Goal: Task Accomplishment & Management: Use online tool/utility

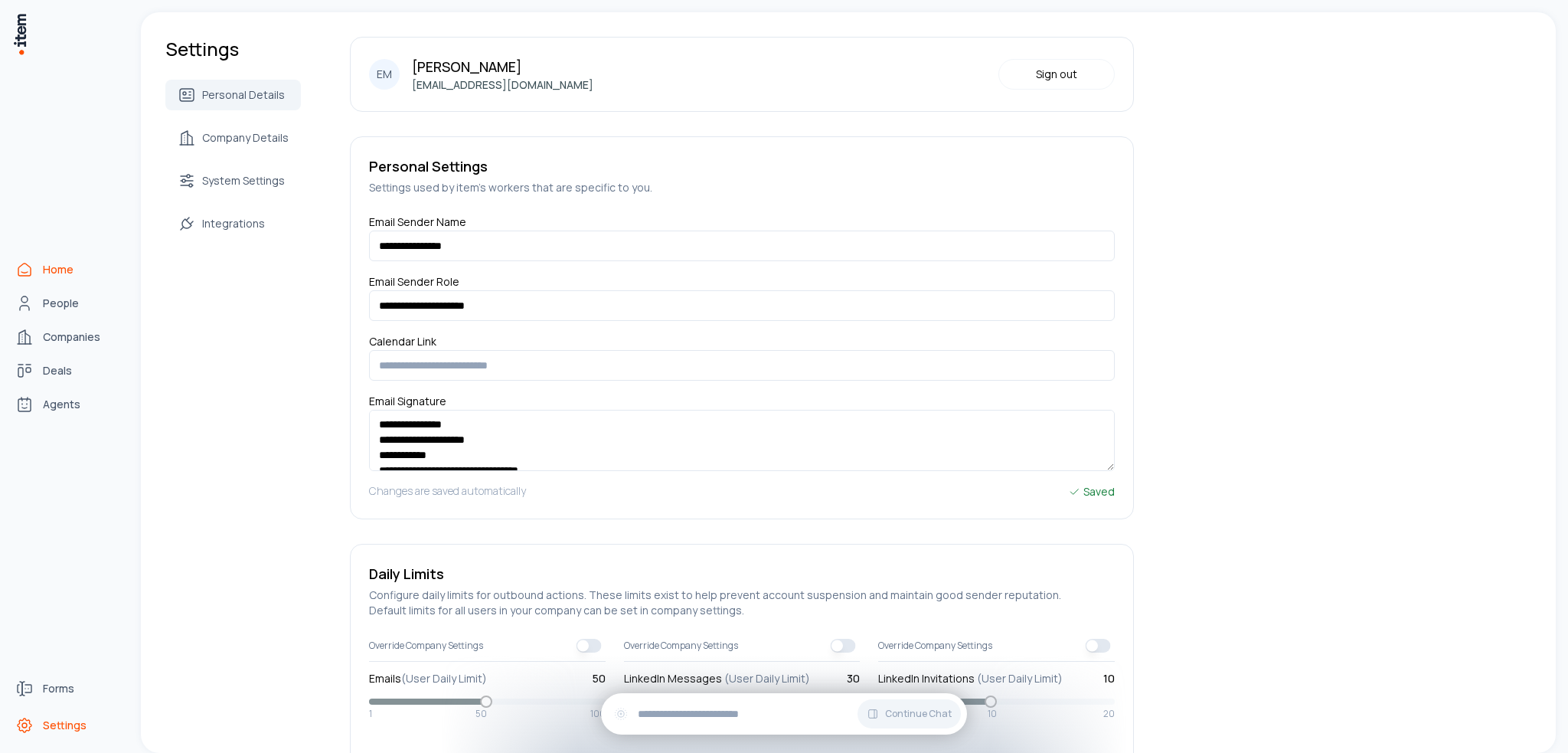
click at [26, 278] on link "Home" at bounding box center [67, 269] width 117 height 30
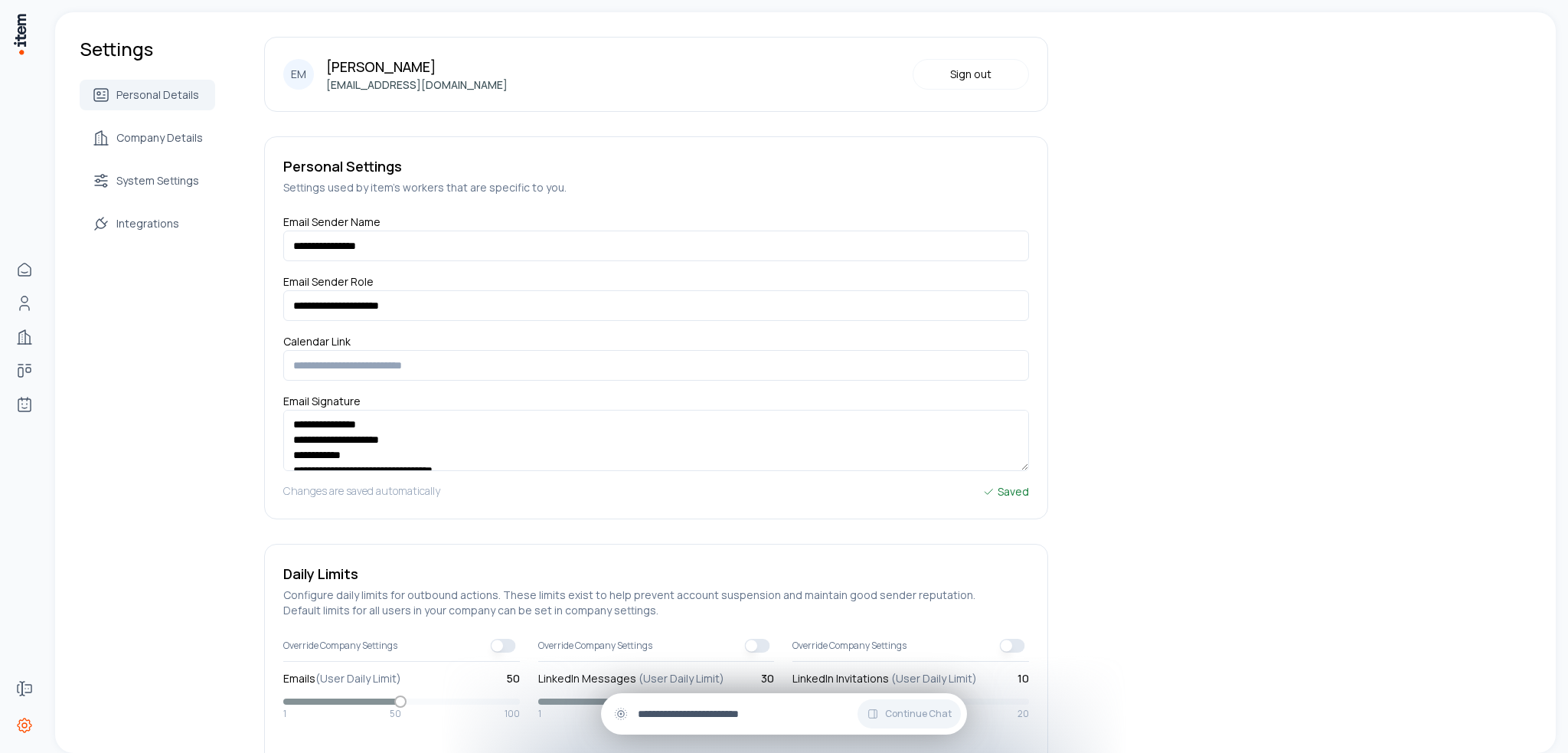
click at [689, 719] on input "text" at bounding box center [796, 714] width 317 height 17
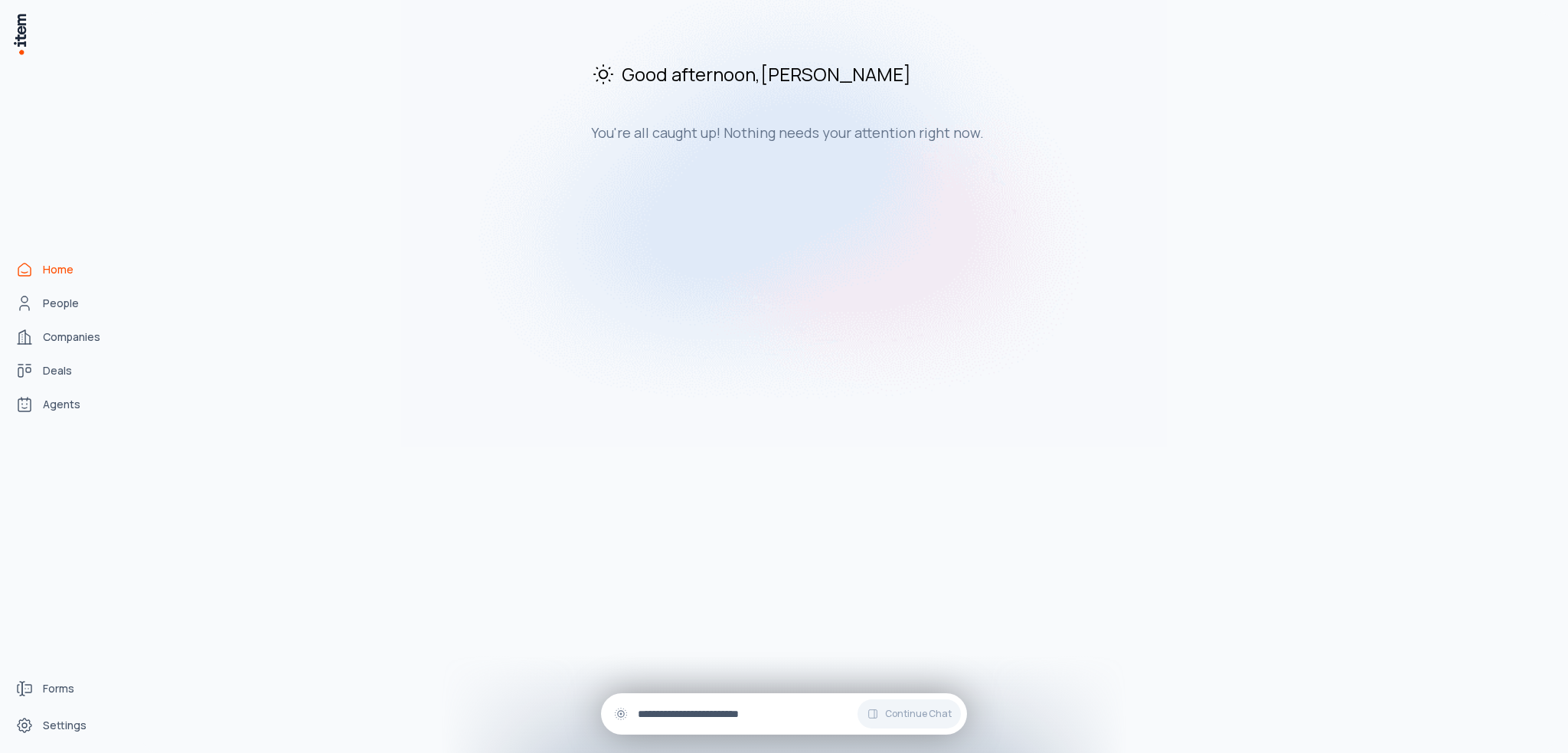
click at [692, 717] on input "text" at bounding box center [796, 714] width 317 height 17
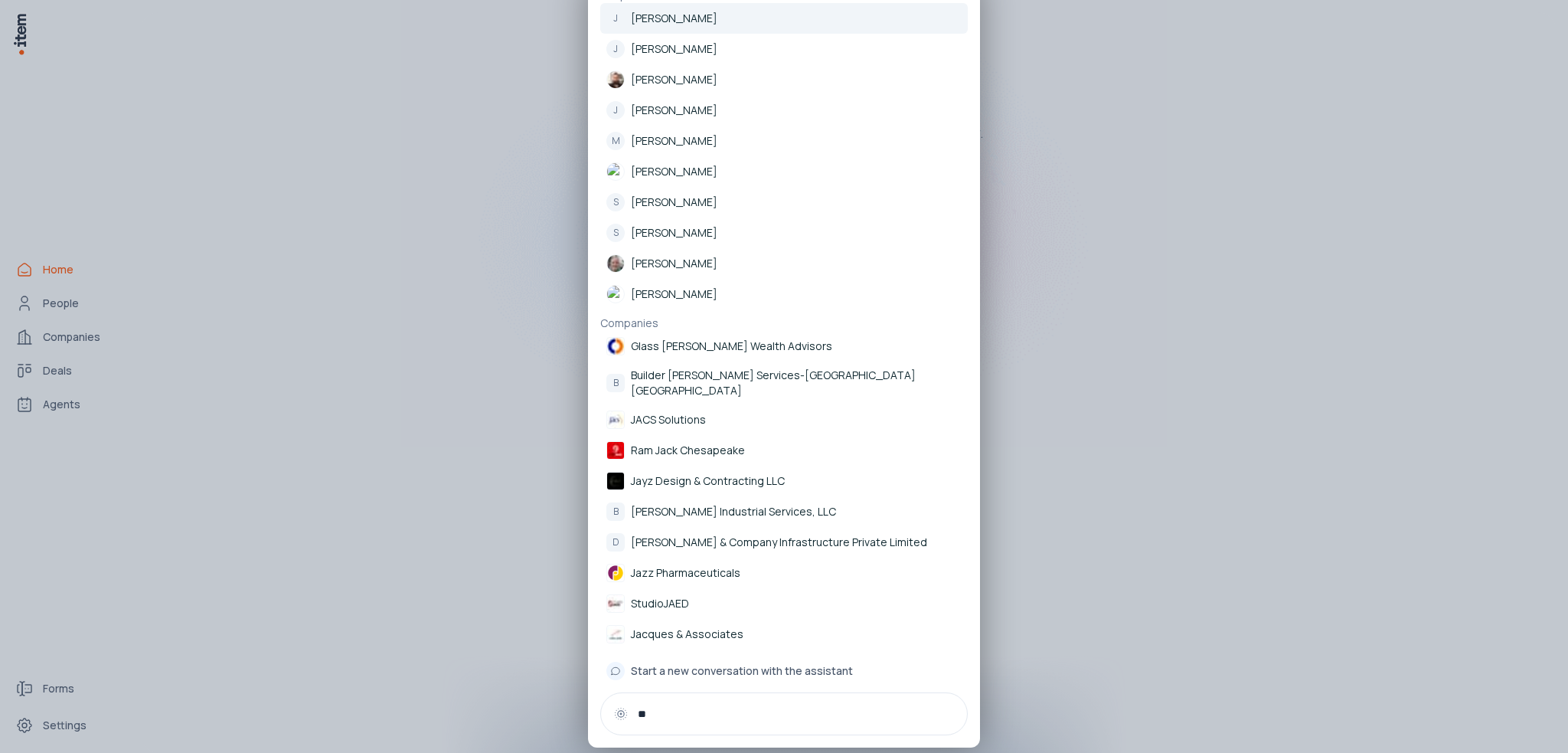
type input "*"
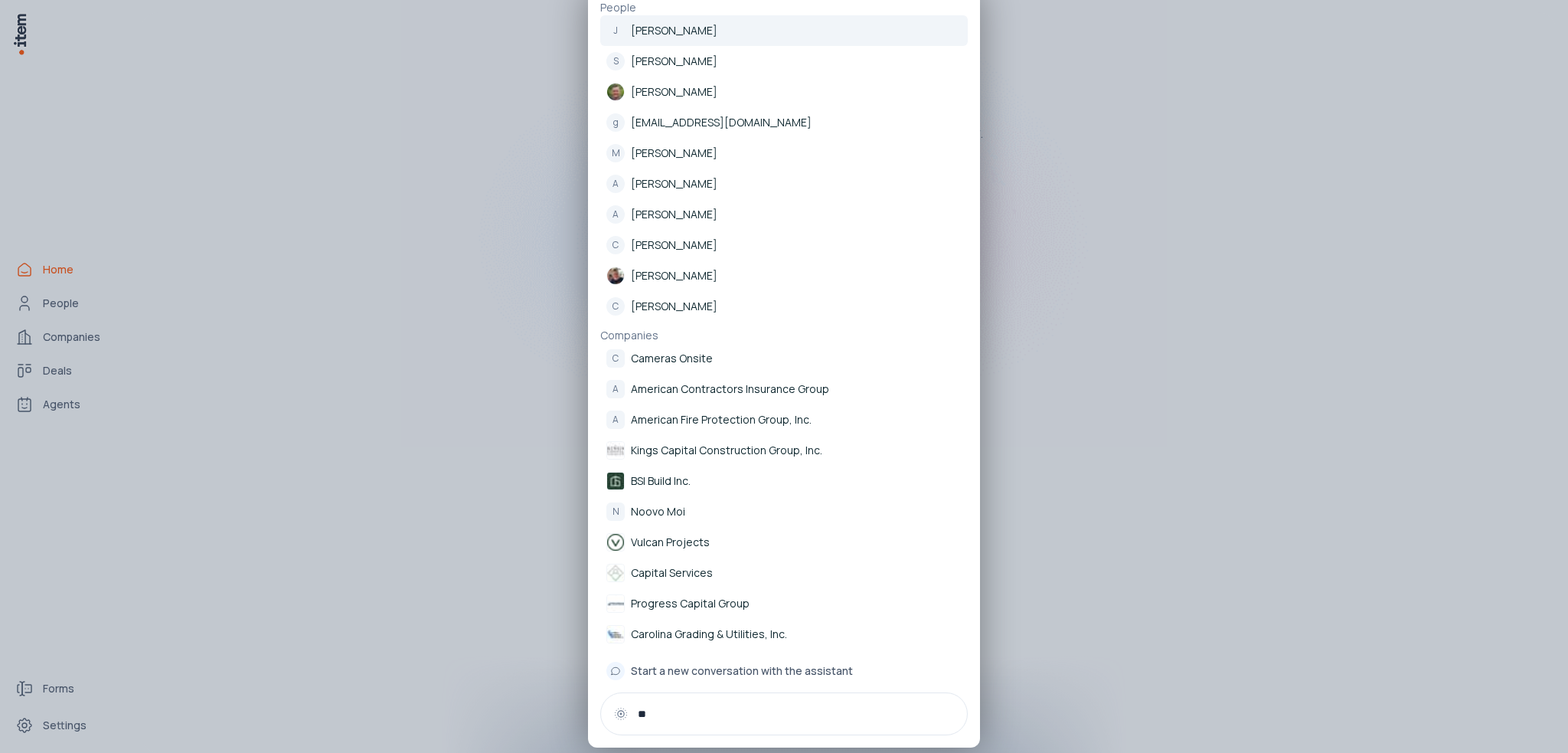
type input "*"
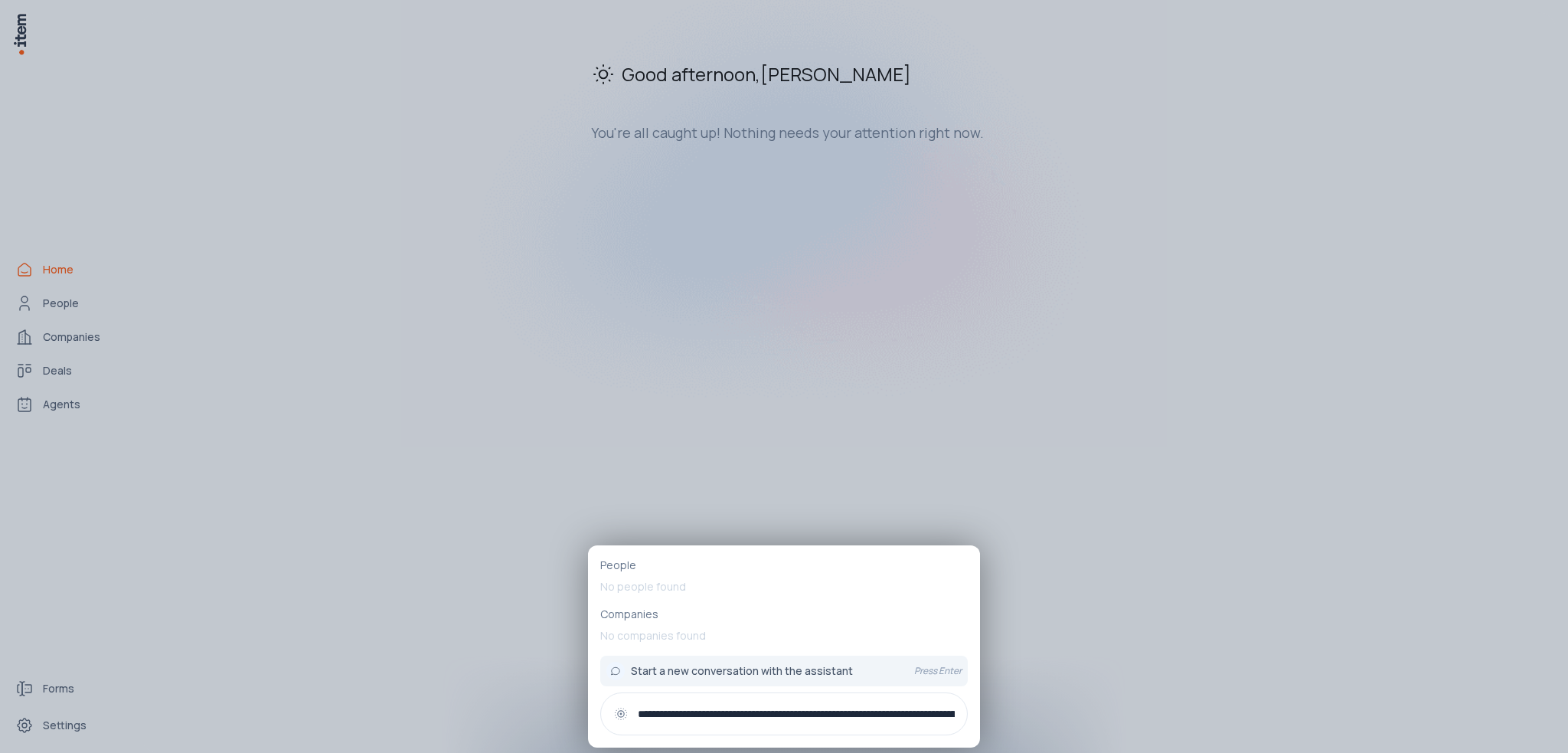
click at [923, 703] on div "**********" at bounding box center [784, 714] width 368 height 43
type input "**********"
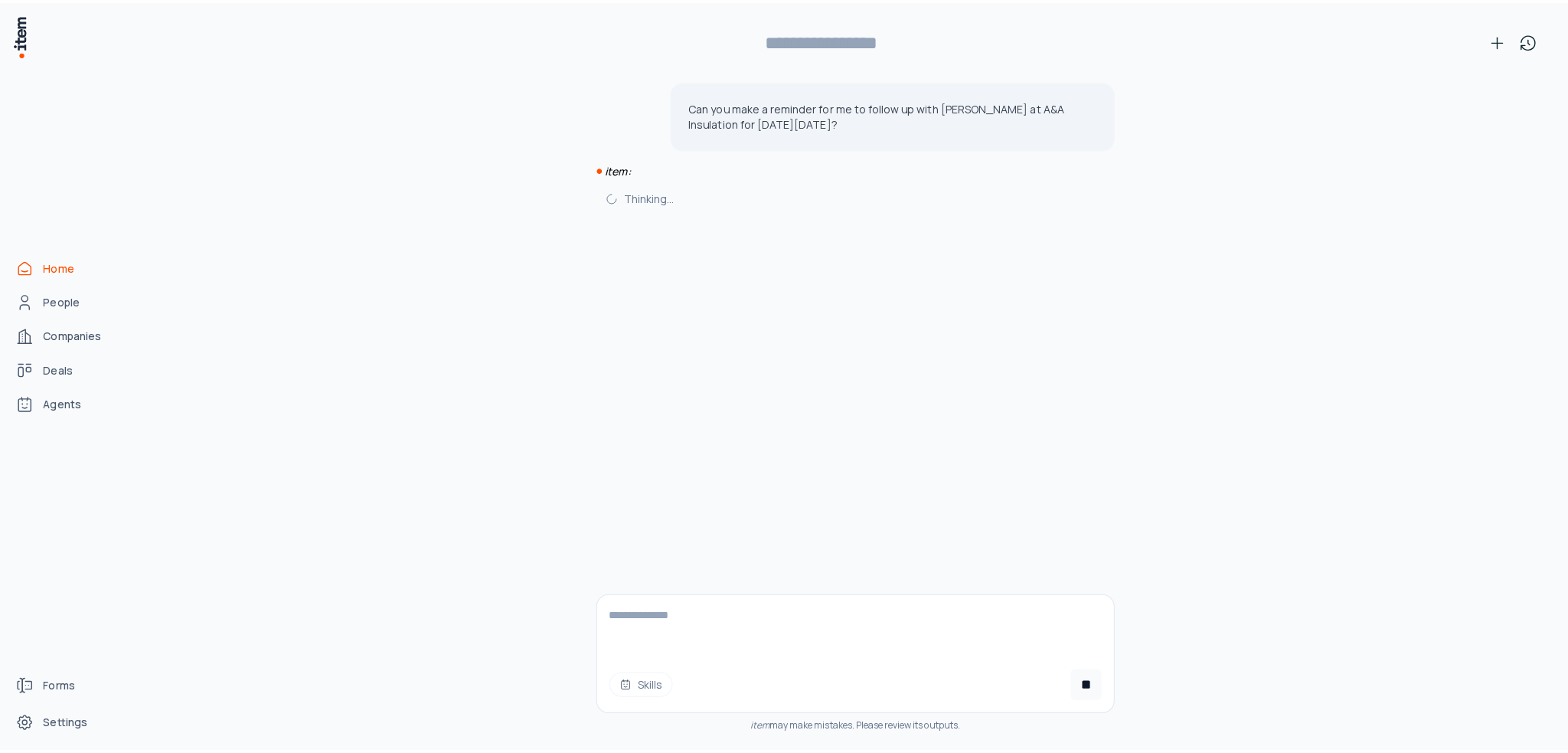
scroll to position [0, 0]
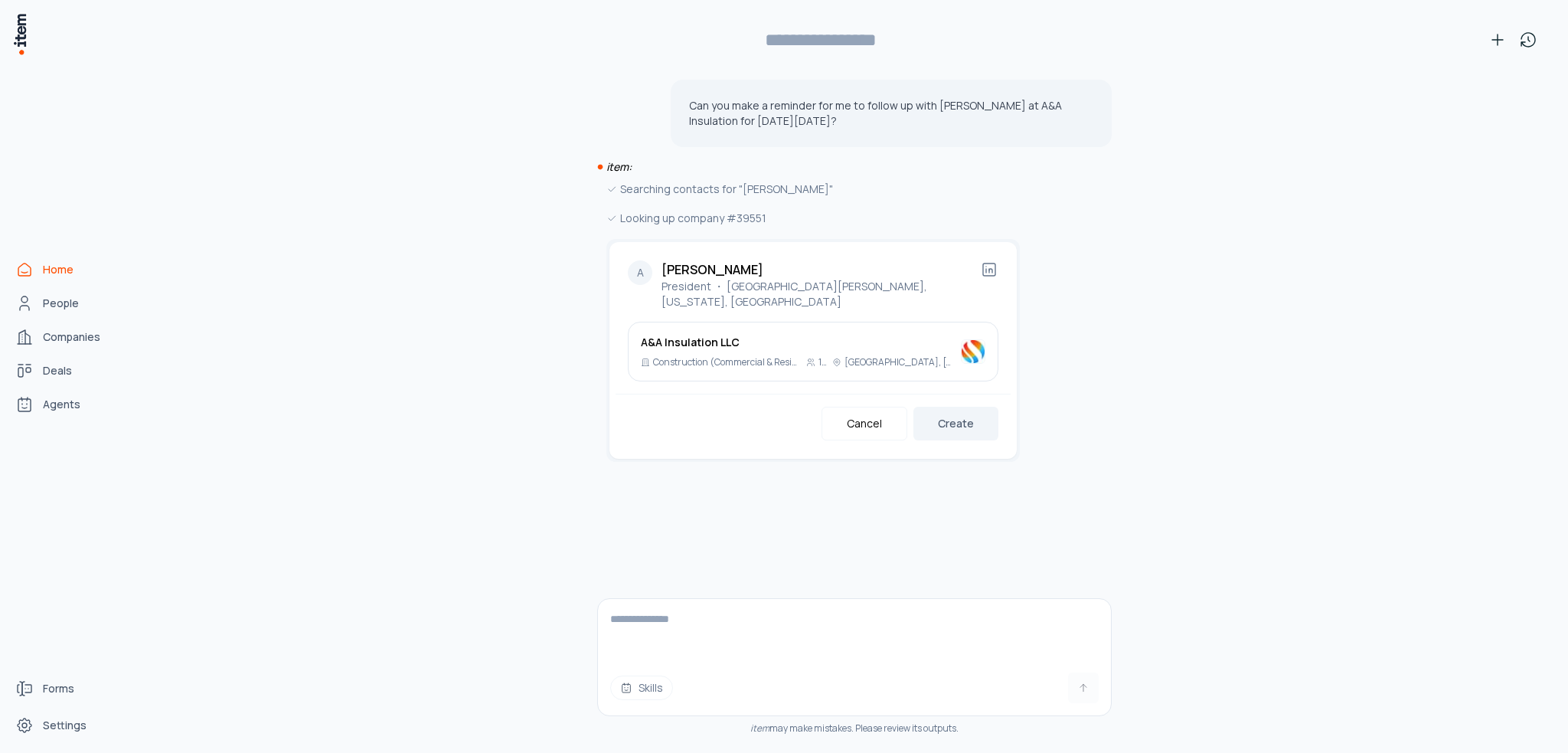
type input "**********"
click at [947, 407] on button "Create" at bounding box center [956, 424] width 85 height 33
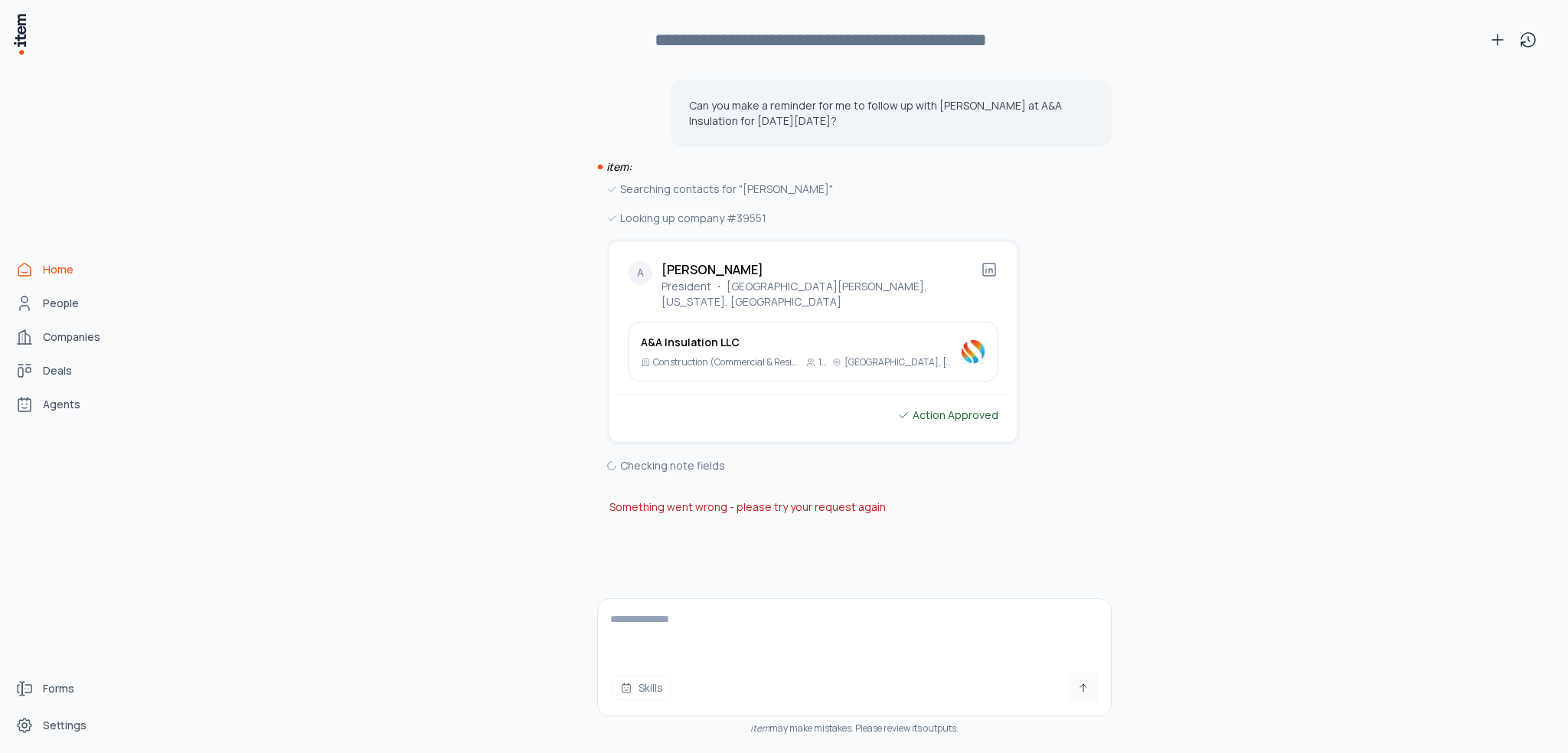
click at [692, 457] on div "Checking note fields" at bounding box center [813, 465] width 414 height 17
click at [769, 280] on p "President ・ [GEOGRAPHIC_DATA][PERSON_NAME], [US_STATE], [GEOGRAPHIC_DATA]" at bounding box center [820, 293] width 318 height 30
click at [801, 356] on p "Construction (Commercial & Residential Insulation Services)" at bounding box center [727, 362] width 147 height 13
click at [730, 334] on h3 "A&A Insulation LLC" at bounding box center [798, 342] width 314 height 16
click at [692, 334] on h3 "A&A Insulation LLC" at bounding box center [798, 342] width 314 height 16
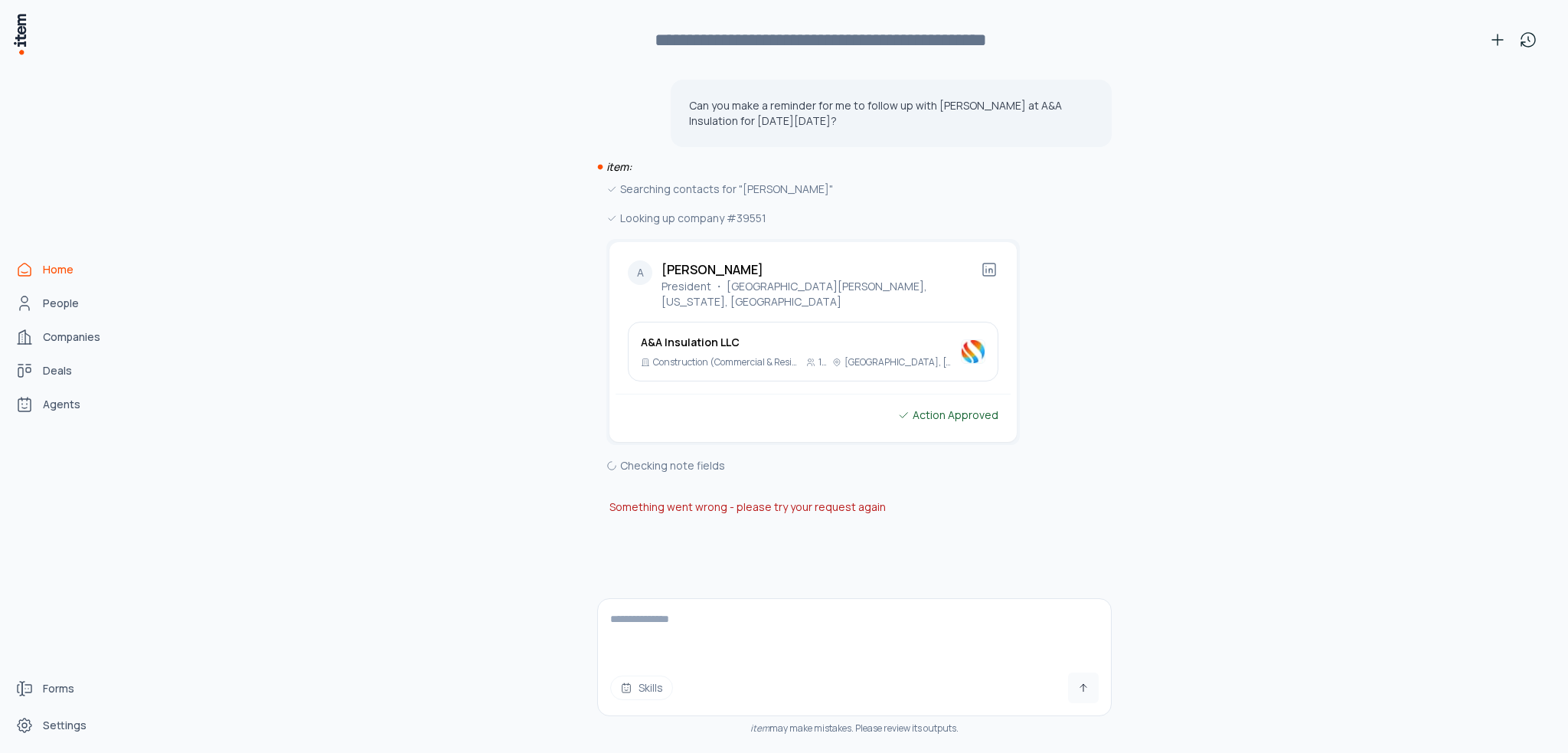
click at [864, 631] on textarea at bounding box center [855, 629] width 514 height 62
type textarea "*"
type textarea "**********"
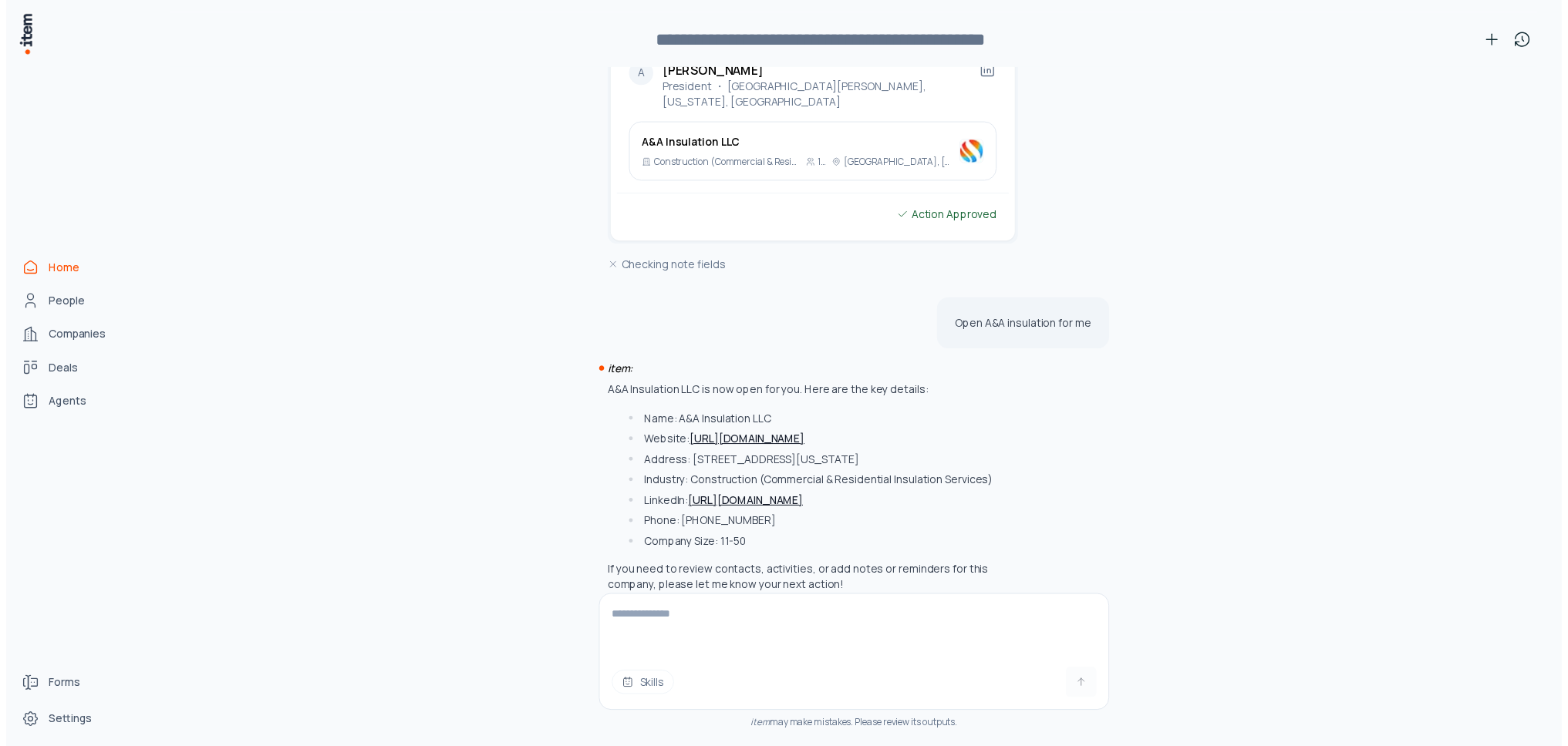
scroll to position [207, 0]
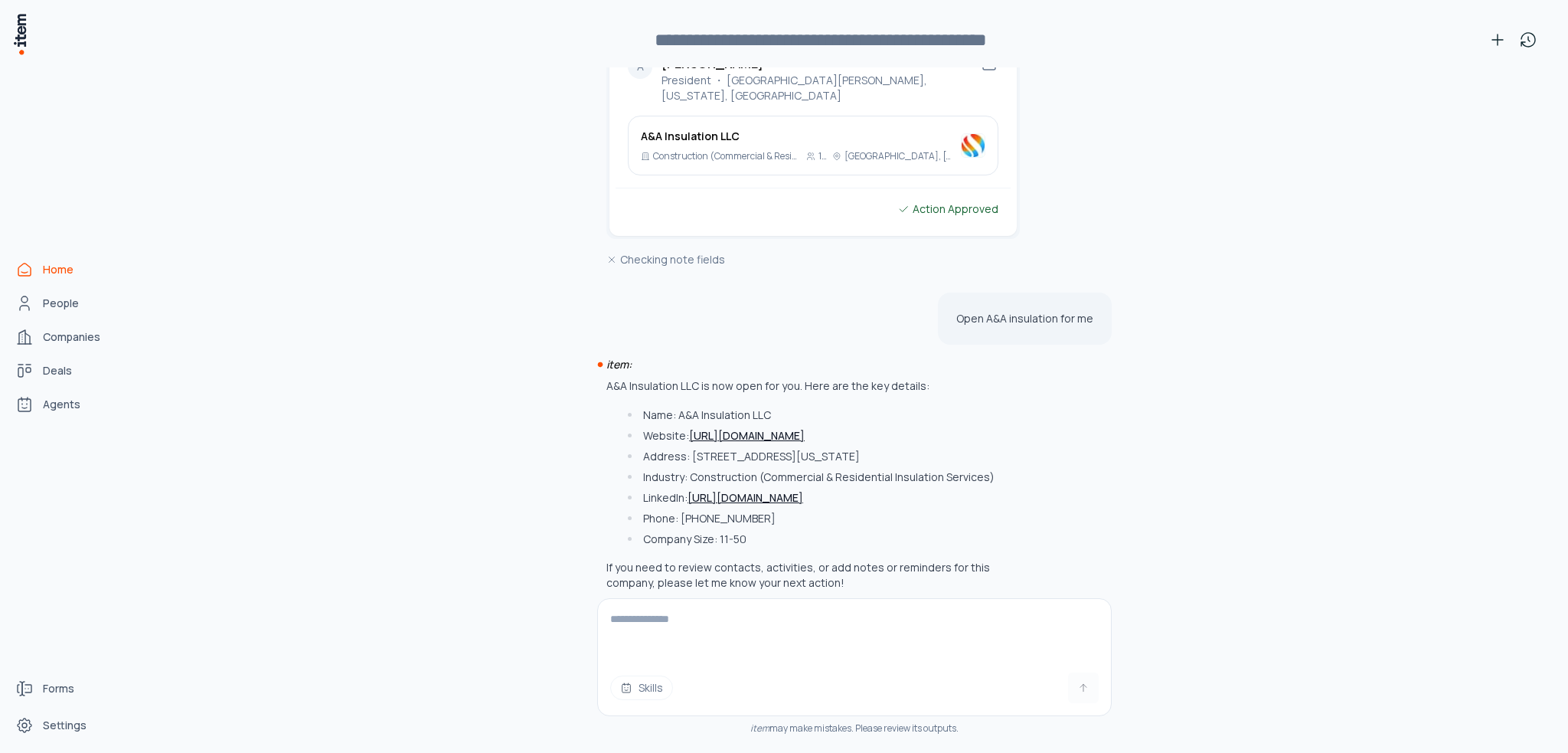
click at [706, 388] on div "A&A Insulation LLC is now open for you. Here are the key details: Name: A&A Ins…" at bounding box center [813, 484] width 414 height 212
click at [734, 378] on p "A&A Insulation LLC is now open for you. Here are the key details:" at bounding box center [813, 386] width 414 height 16
click at [761, 378] on p "A&A Insulation LLC is now open for you. Here are the key details:" at bounding box center [813, 386] width 414 height 16
click at [854, 357] on div "item: A&A Insulation LLC is now open for you. Here are the key details: Name: A…" at bounding box center [854, 485] width 514 height 258
drag, startPoint x: 922, startPoint y: 346, endPoint x: 719, endPoint y: 304, distance: 207.3
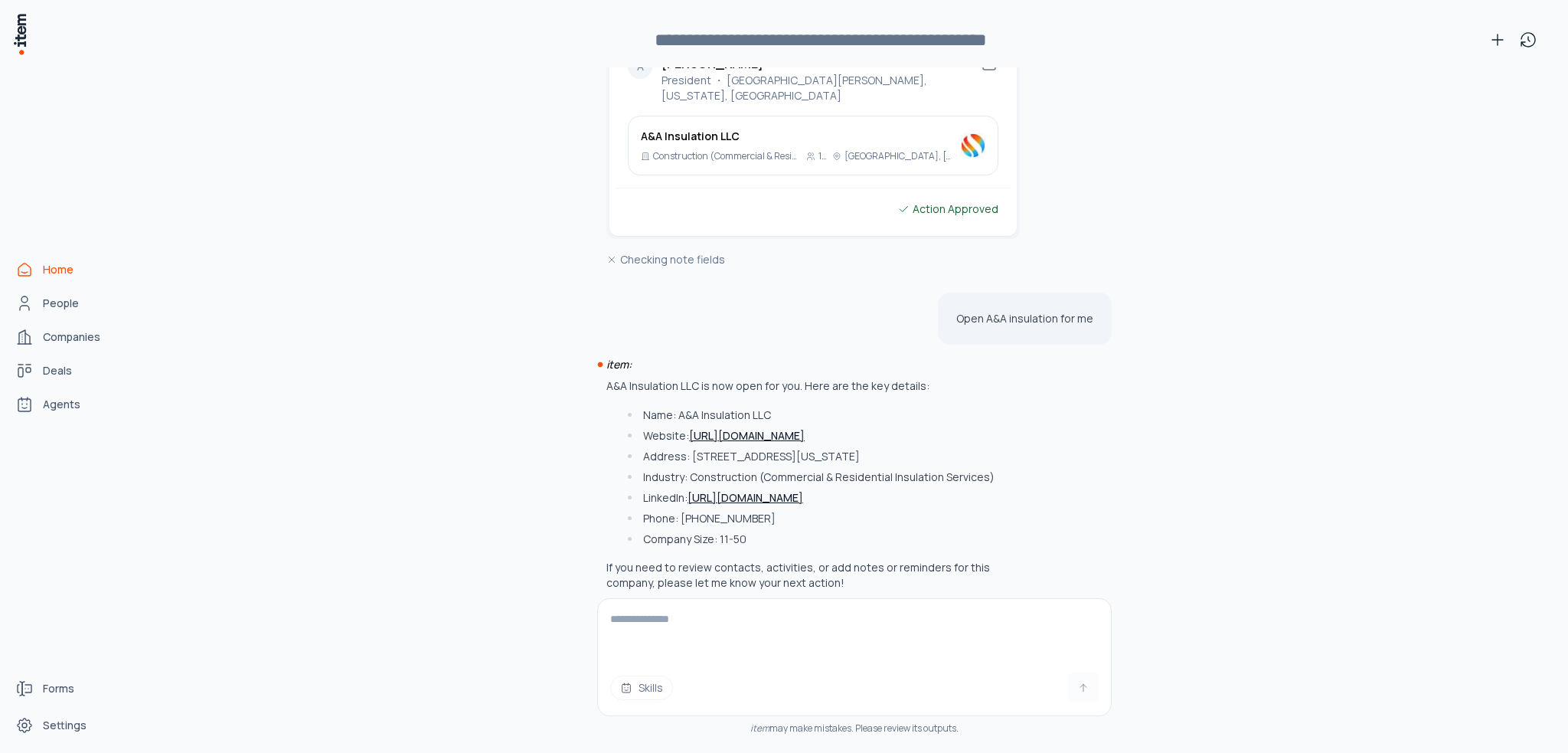
click at [921, 357] on div "item:" at bounding box center [854, 365] width 514 height 16
drag, startPoint x: 628, startPoint y: 245, endPoint x: 804, endPoint y: 269, distance: 177.6
click at [629, 251] on div "Checking note fields" at bounding box center [813, 259] width 414 height 17
click at [66, 330] on span "Companies" at bounding box center [72, 337] width 58 height 16
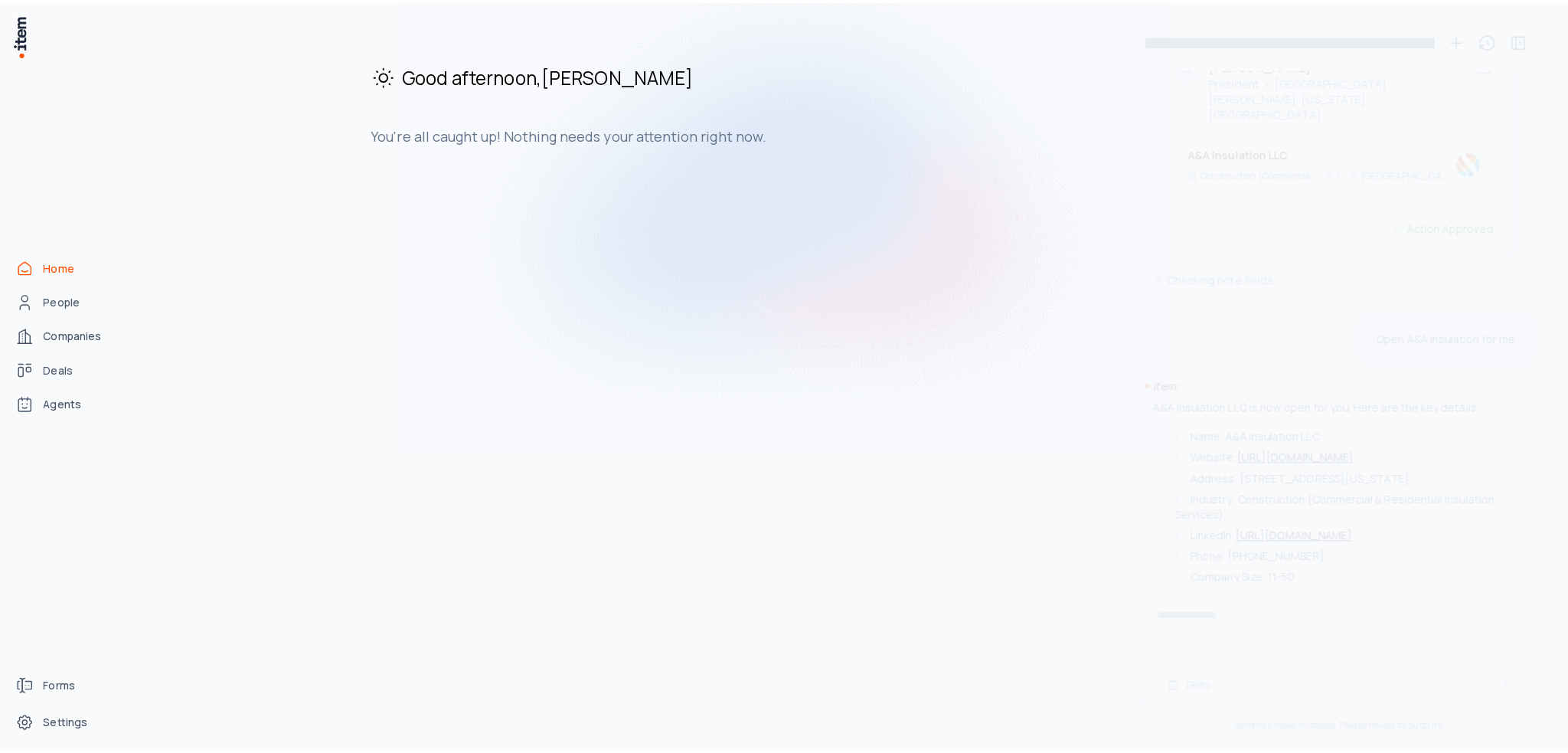
scroll to position [0, 0]
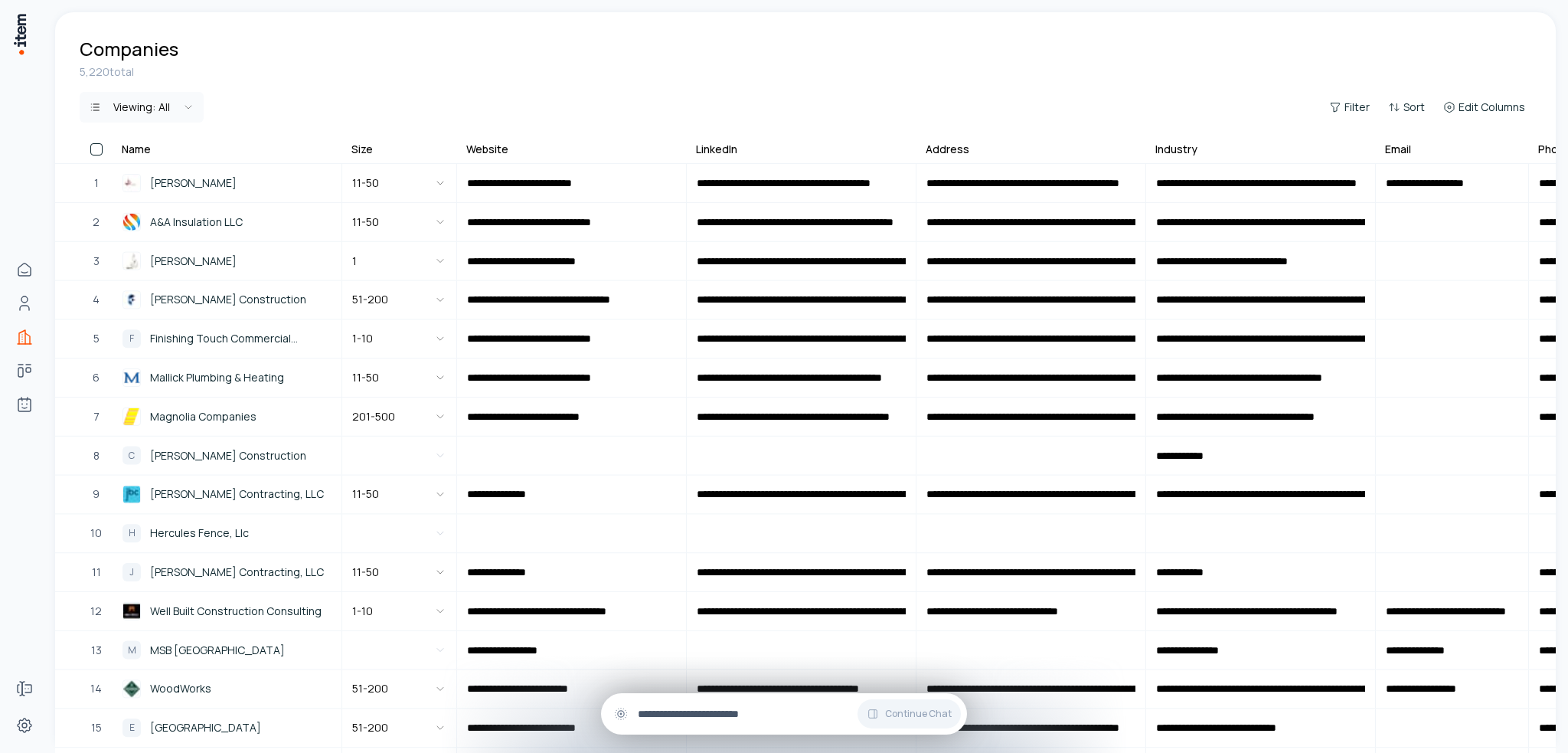
click at [671, 709] on input "text" at bounding box center [796, 714] width 317 height 17
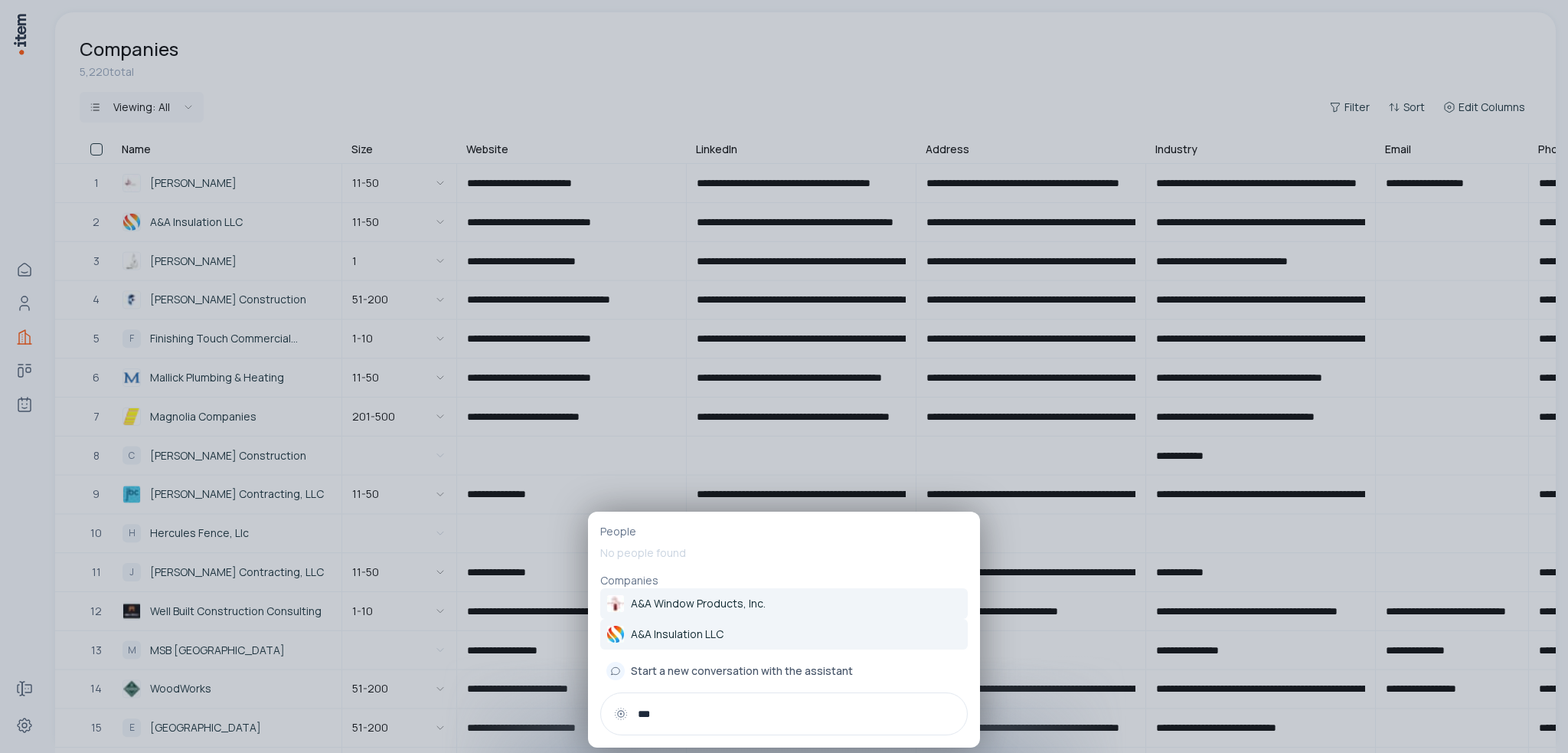
type input "***"
click at [687, 619] on link "A&A Insulation LLC" at bounding box center [784, 633] width 368 height 30
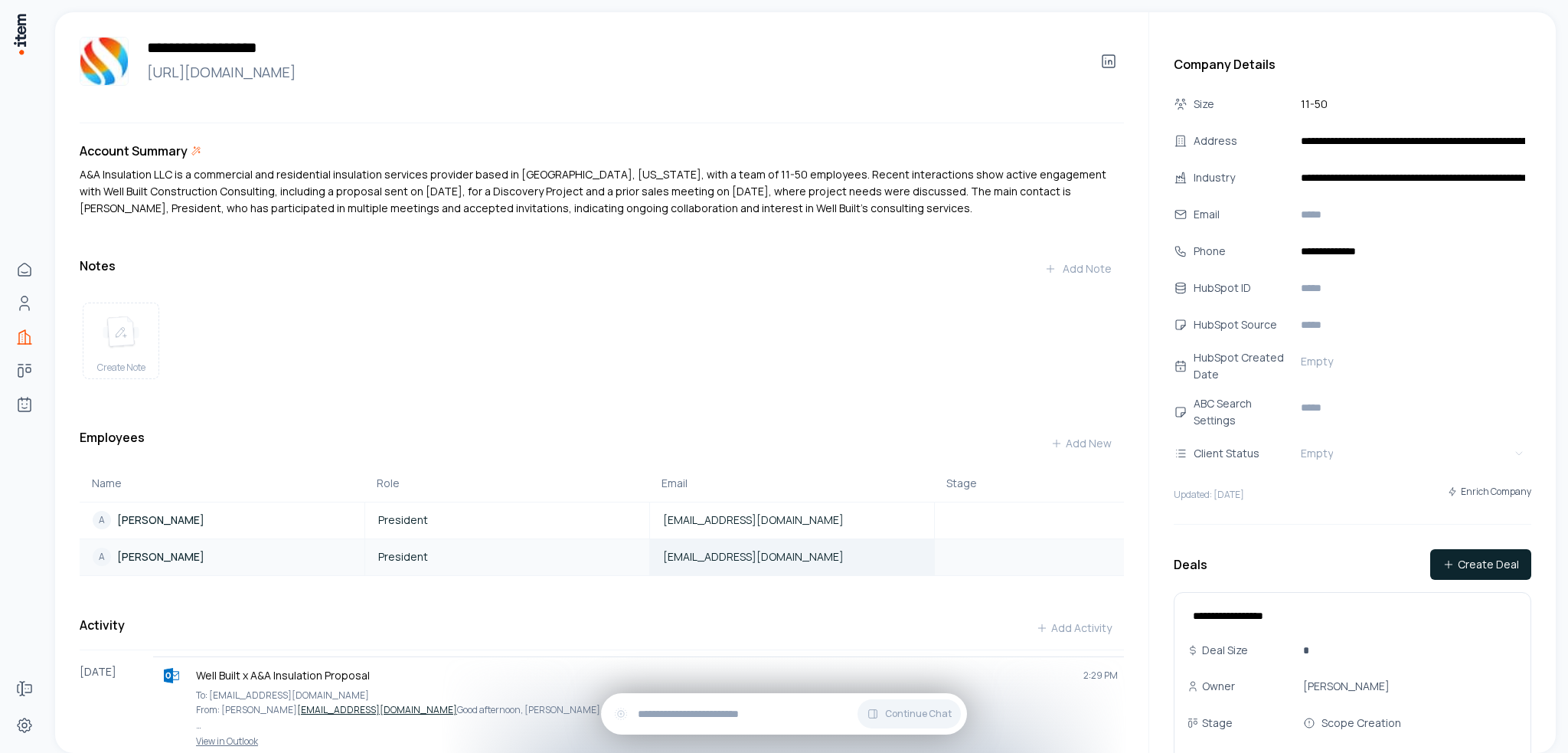
click at [681, 565] on span "[EMAIL_ADDRESS][DOMAIN_NAME]" at bounding box center [754, 557] width 180 height 16
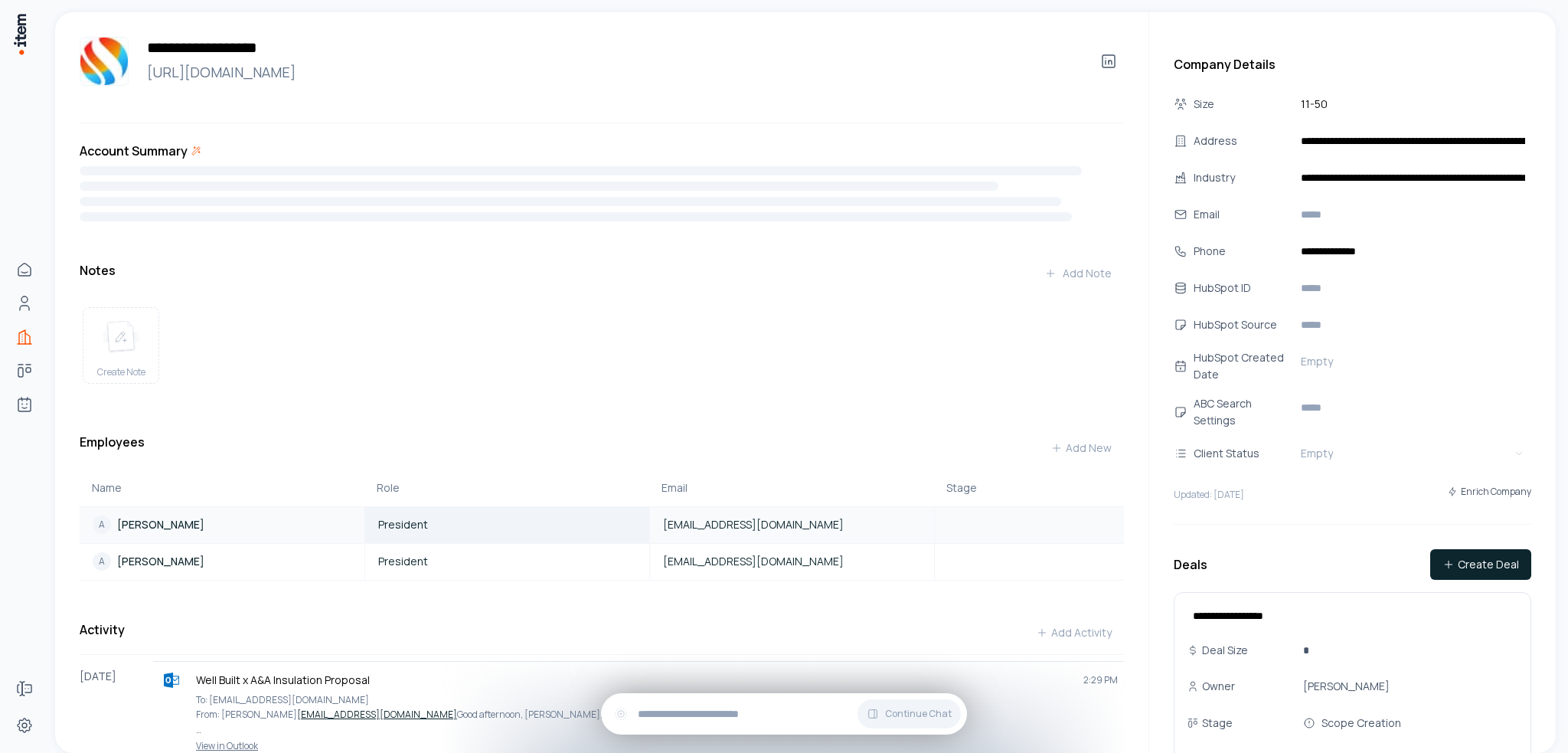
click at [447, 542] on div "President" at bounding box center [507, 525] width 282 height 34
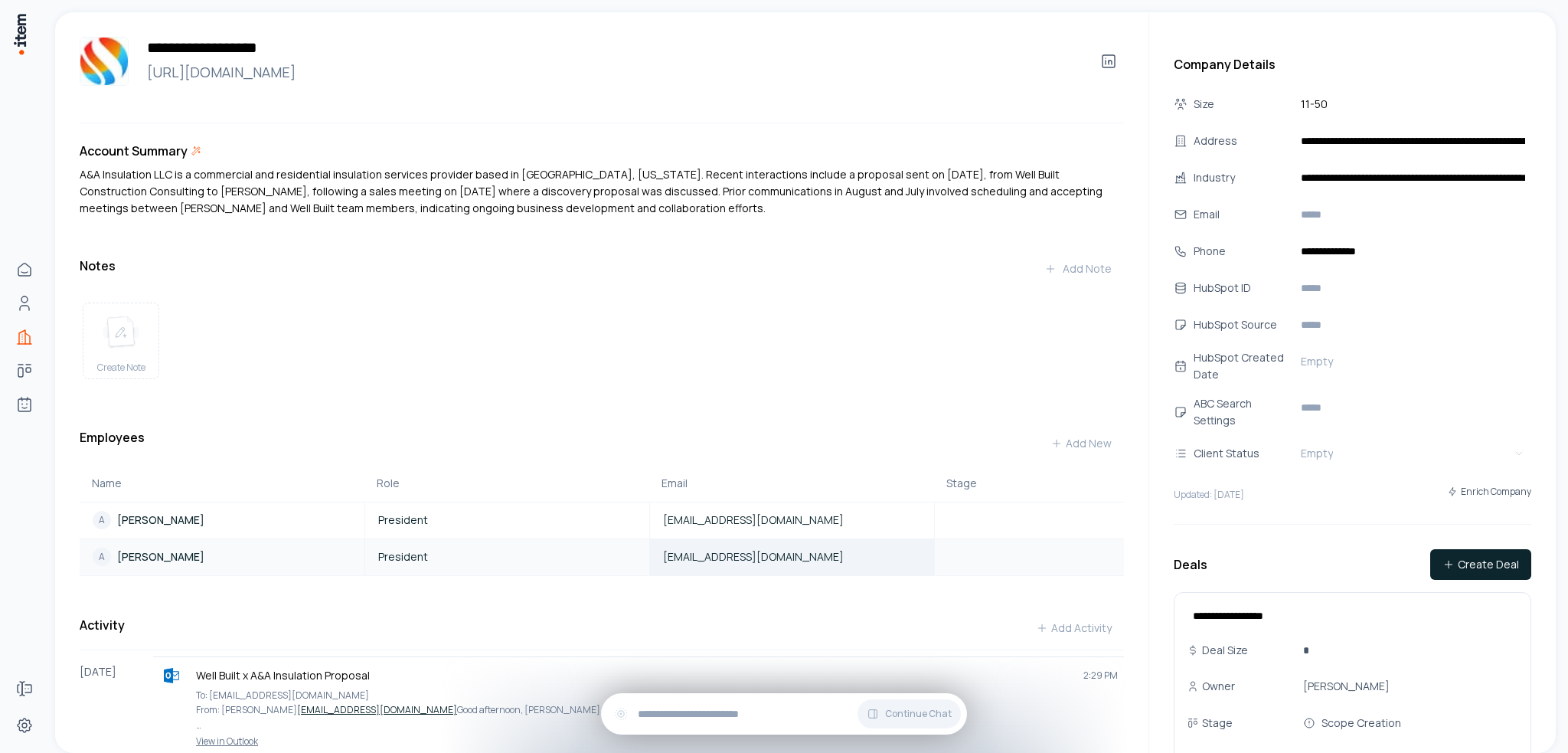
click at [805, 565] on span "[EMAIL_ADDRESS][DOMAIN_NAME]" at bounding box center [754, 557] width 180 height 16
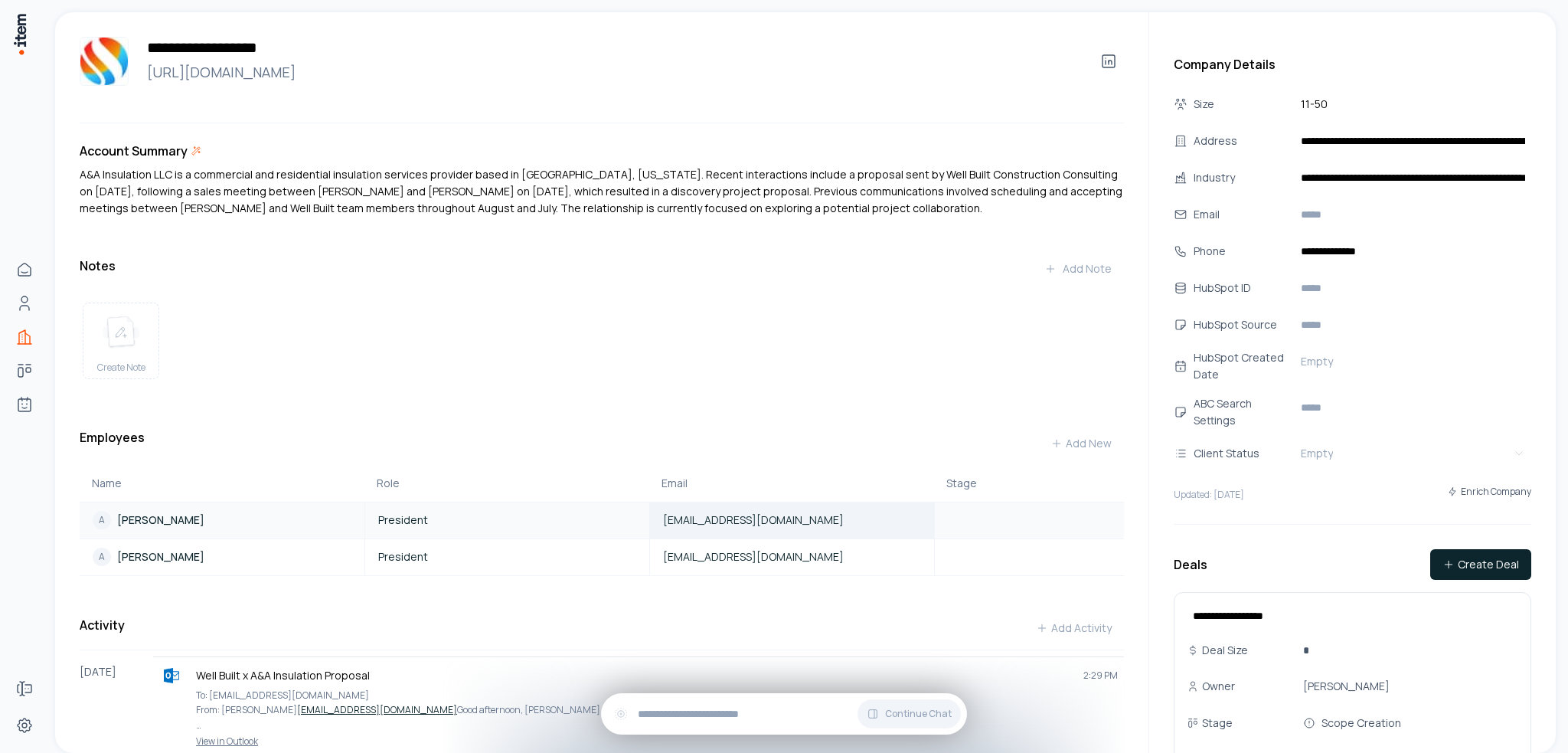
click at [772, 527] on span "[EMAIL_ADDRESS][DOMAIN_NAME]" at bounding box center [754, 521] width 180 height 16
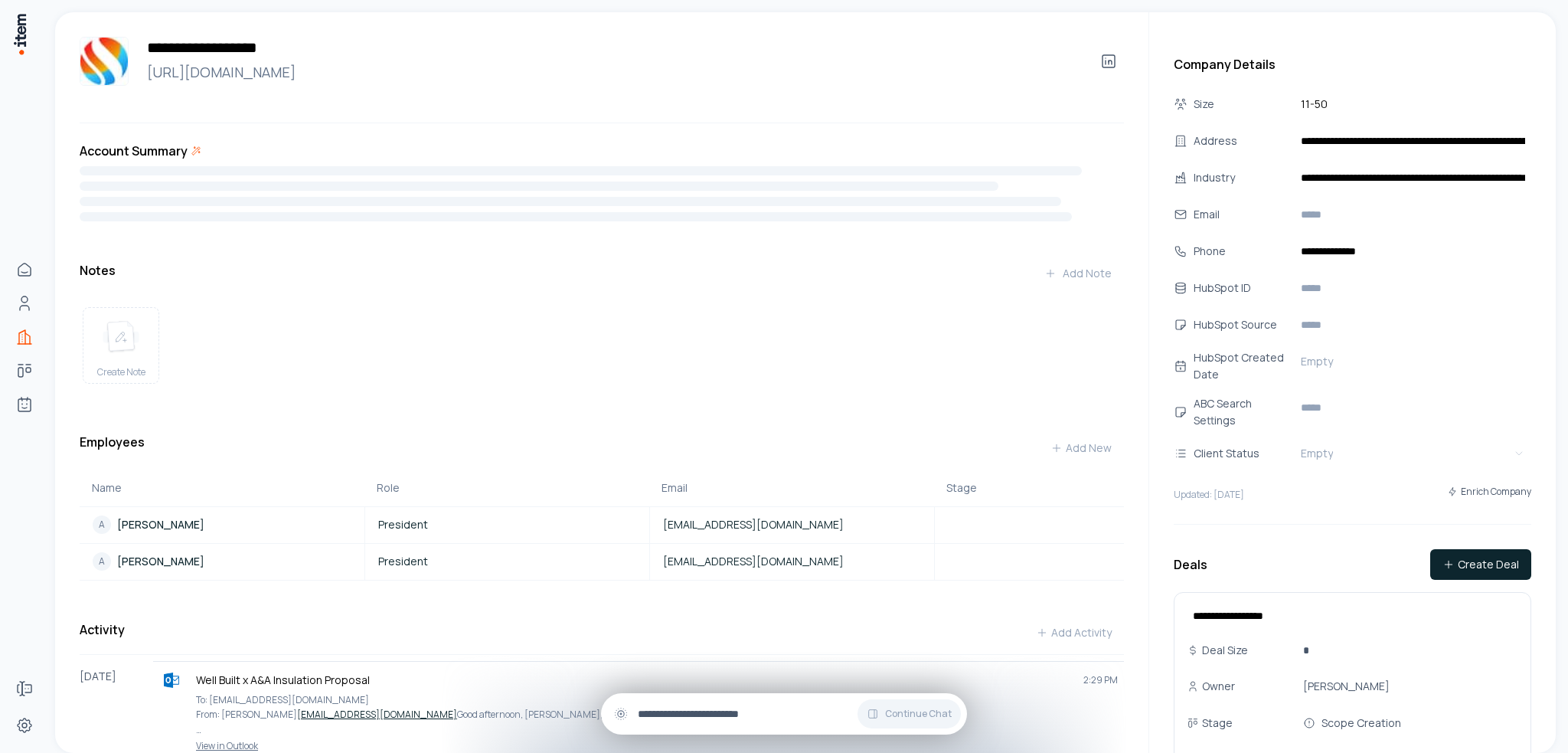
click at [664, 714] on input "text" at bounding box center [796, 714] width 317 height 17
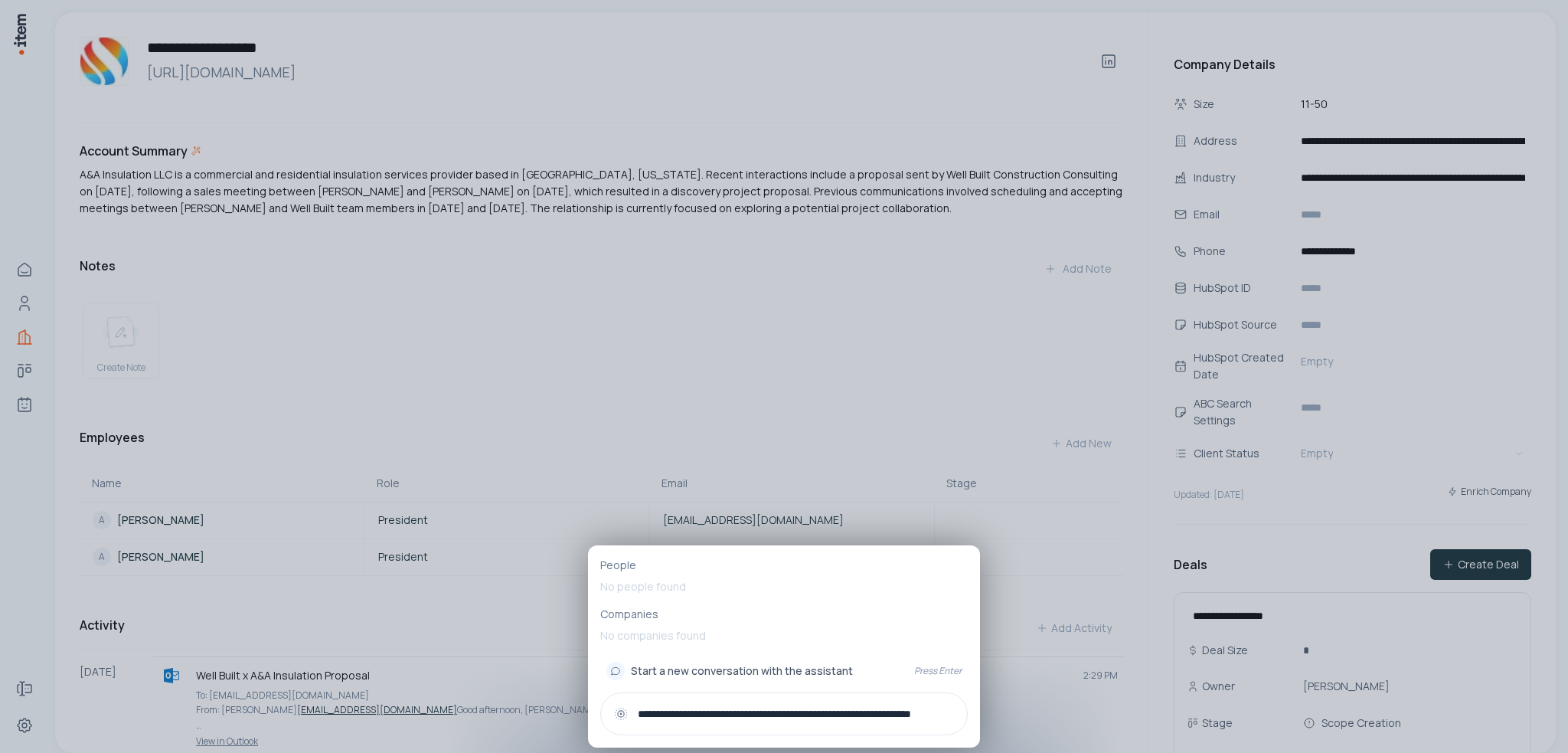
scroll to position [0, 41]
type input "**********"
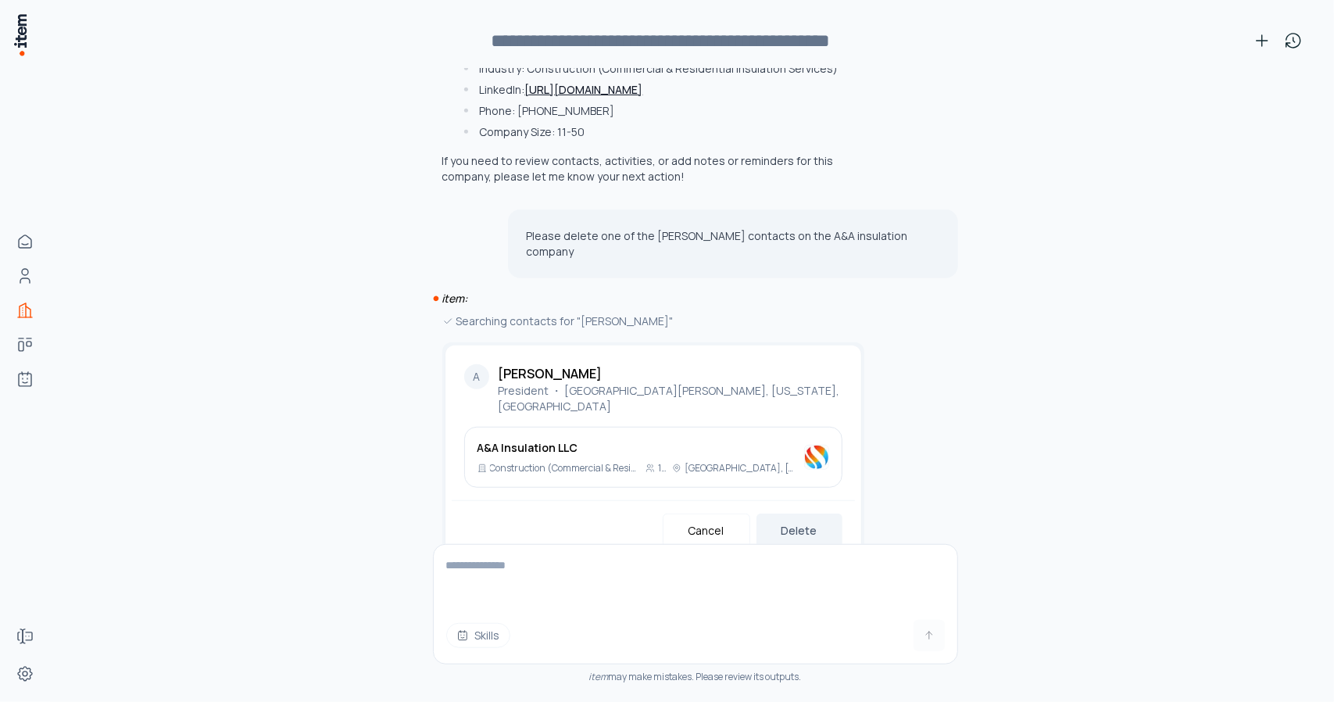
scroll to position [630, 0]
click at [818, 512] on button "Delete" at bounding box center [799, 529] width 86 height 34
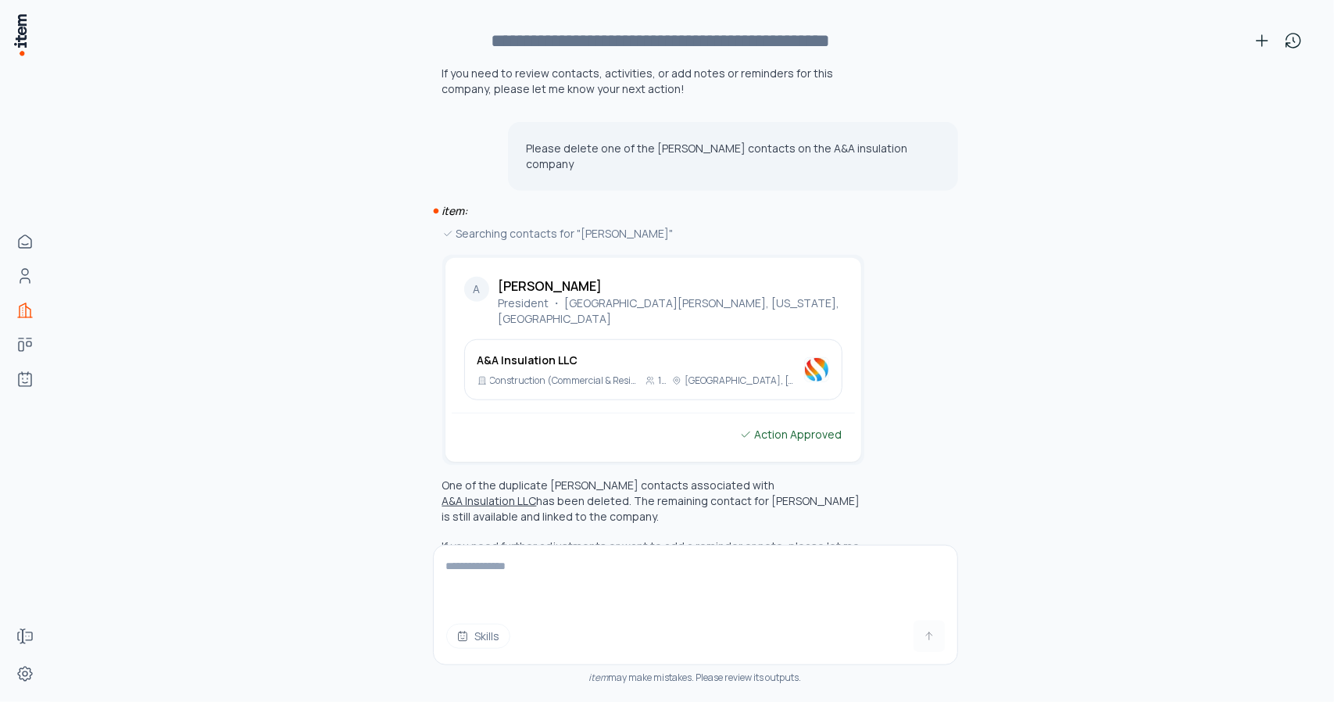
scroll to position [717, 0]
click at [479, 491] on button "A&A Insulation LLC" at bounding box center [489, 499] width 95 height 16
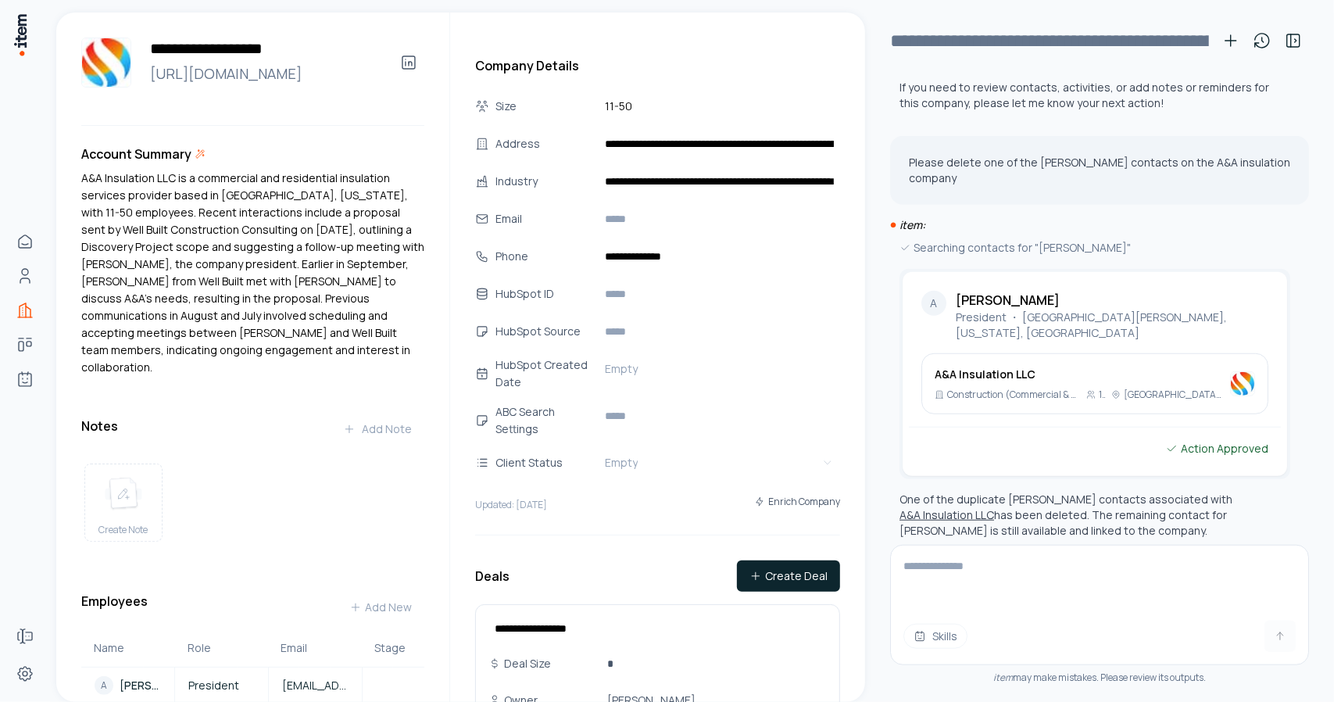
scroll to position [749, 0]
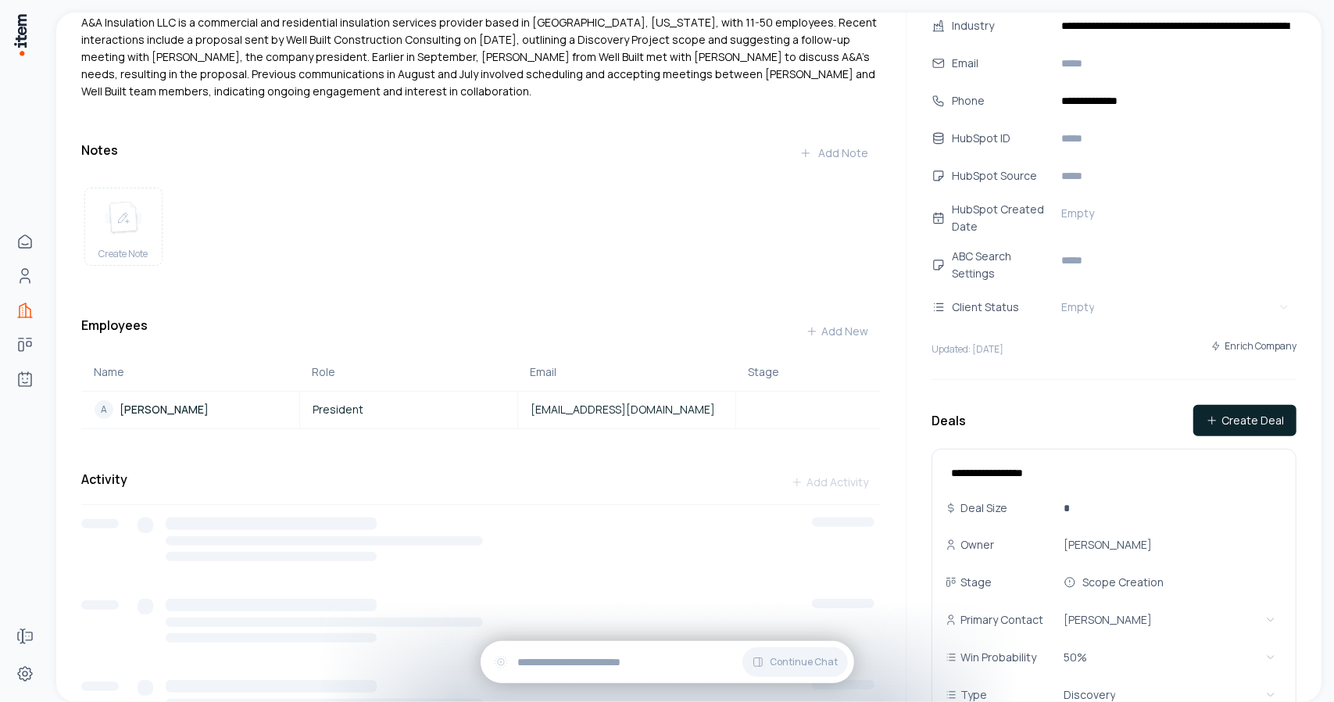
scroll to position [156, 0]
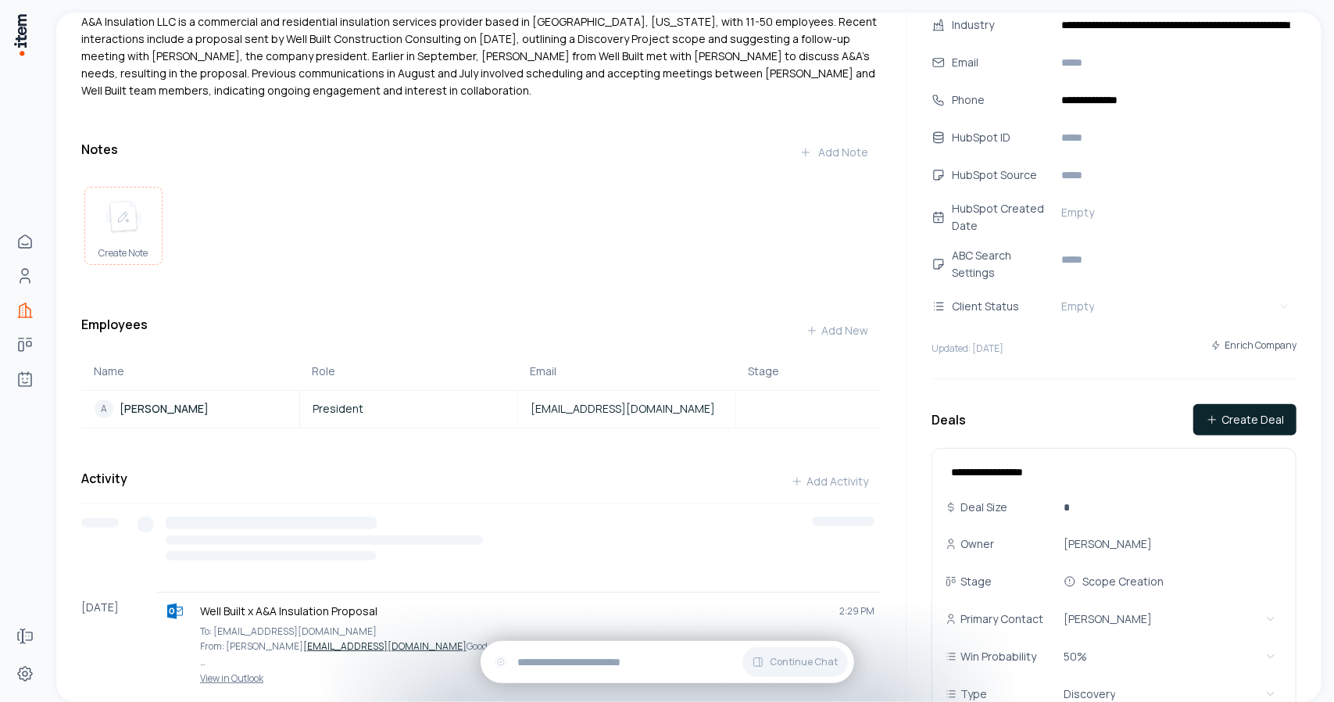
click at [120, 237] on div "Create Note" at bounding box center [123, 230] width 77 height 84
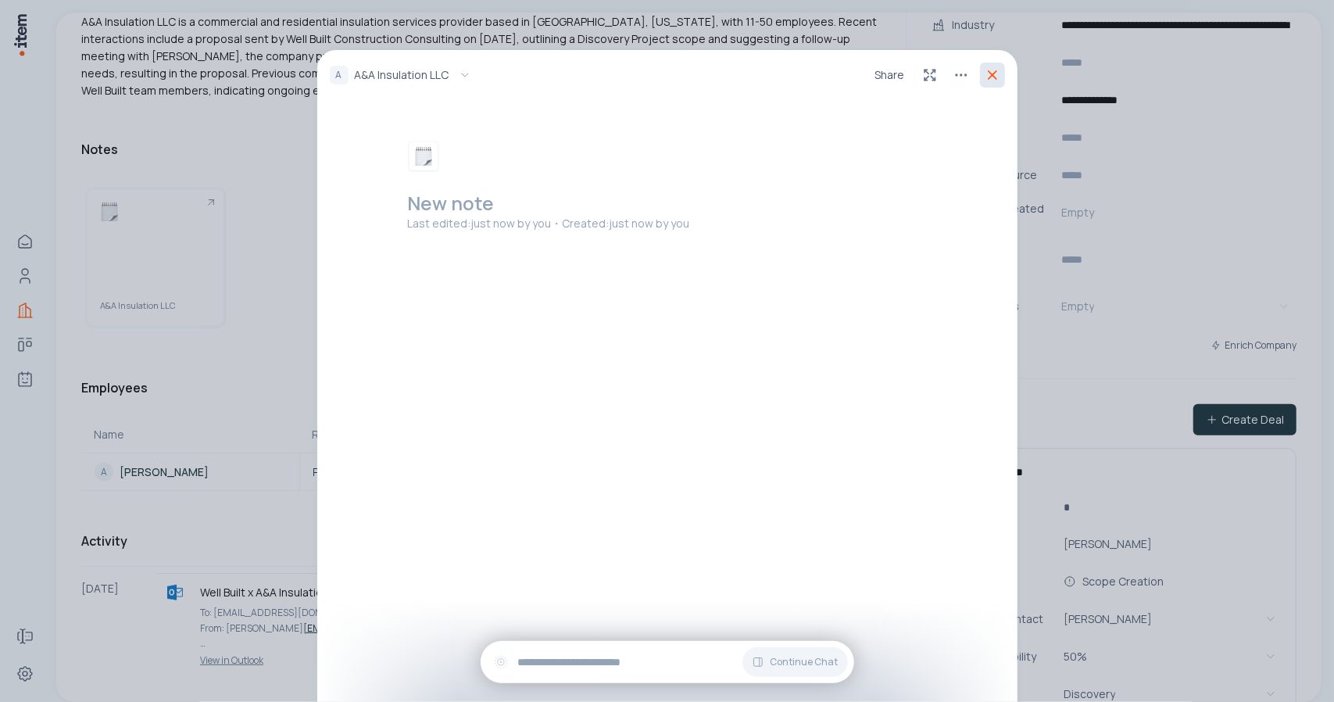
click at [992, 79] on icon at bounding box center [993, 75] width 16 height 16
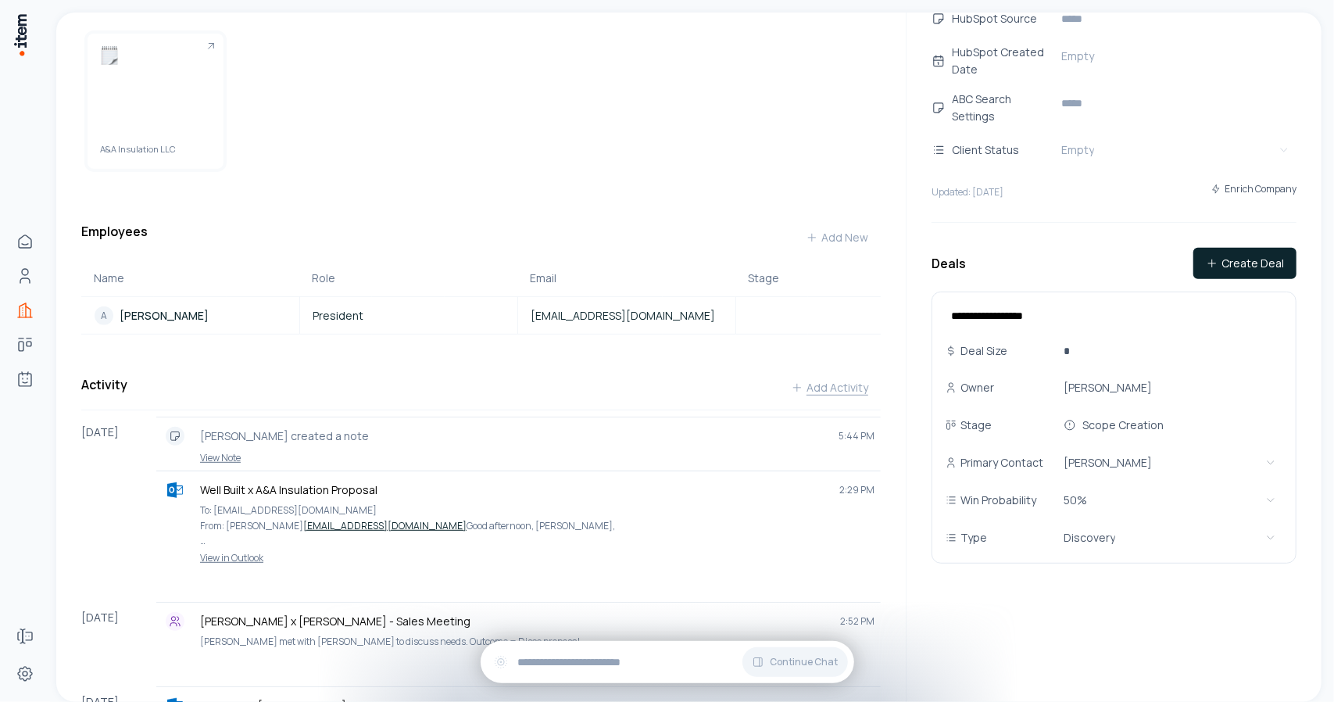
click at [819, 391] on button "Add Activity" at bounding box center [829, 387] width 102 height 31
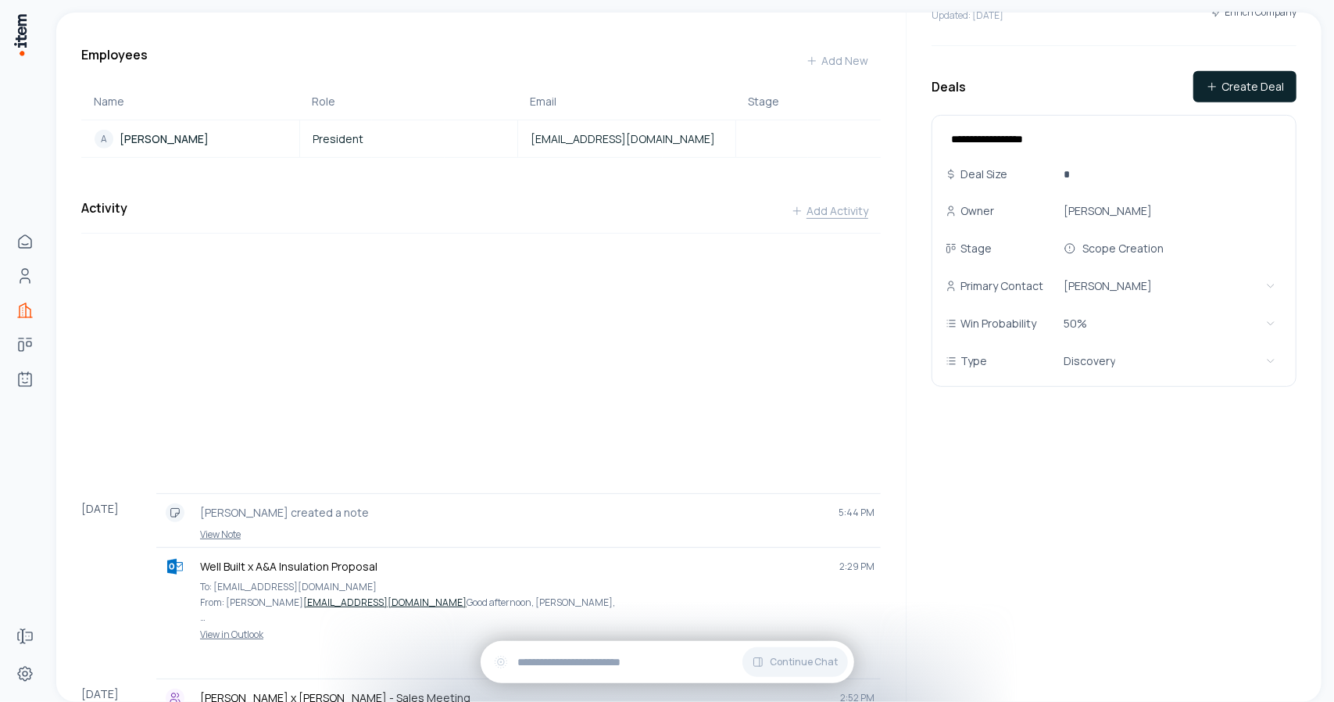
scroll to position [494, 0]
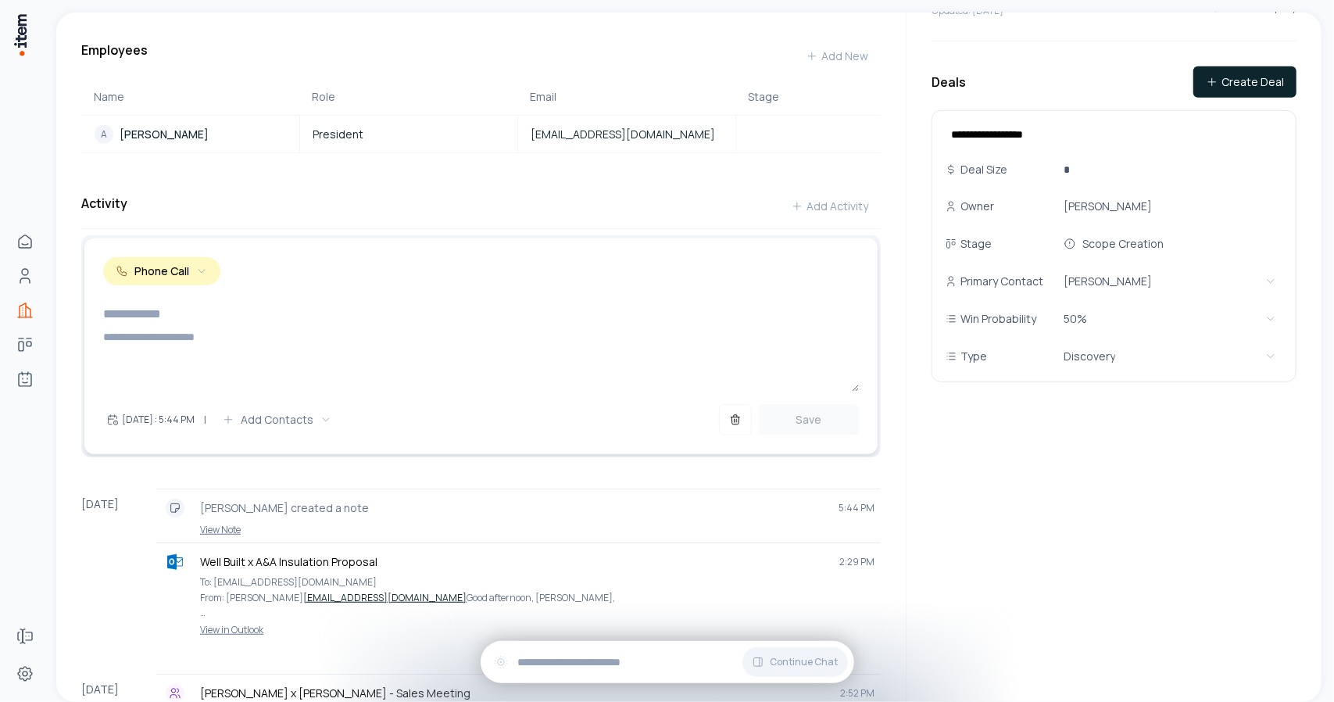
click at [188, 285] on button "Phone Call" at bounding box center [161, 271] width 117 height 28
click at [338, 315] on input at bounding box center [481, 313] width 756 height 31
click at [631, 226] on div "Activity Add Activity" at bounding box center [480, 210] width 799 height 38
click at [720, 212] on div "Activity Add Activity" at bounding box center [480, 210] width 799 height 38
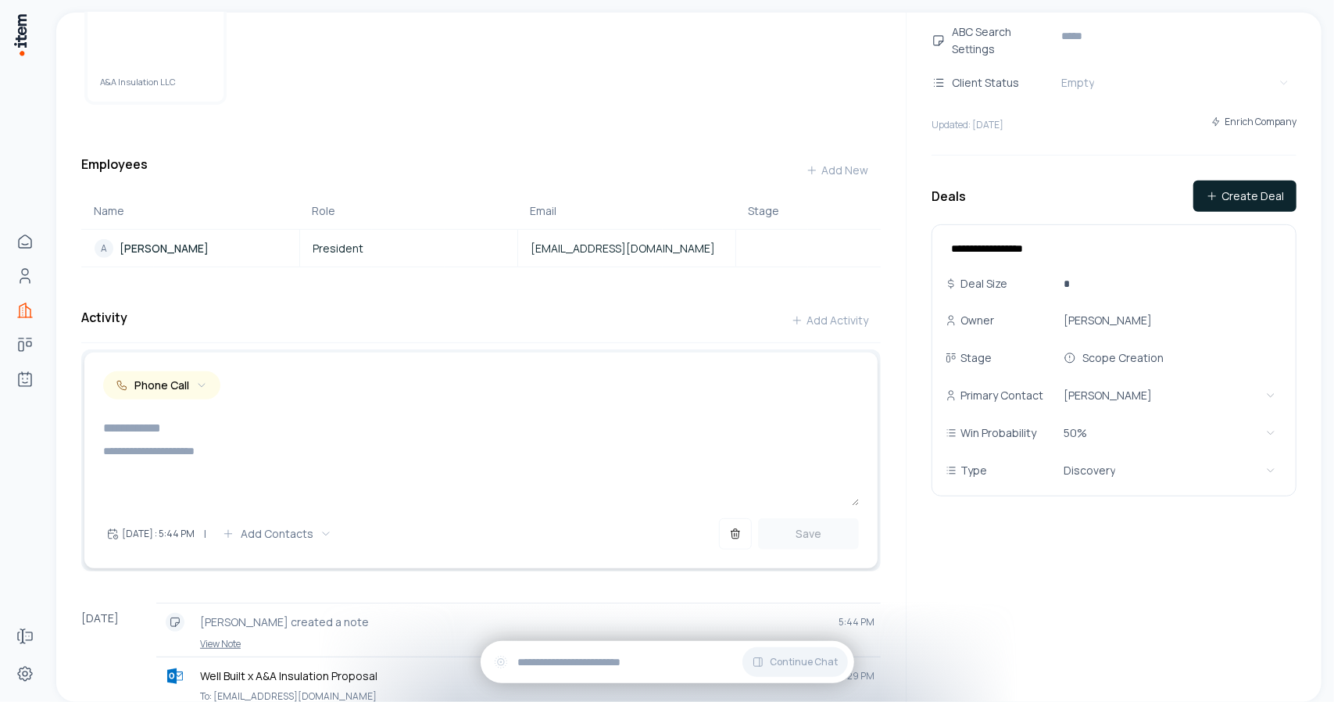
scroll to position [181, 0]
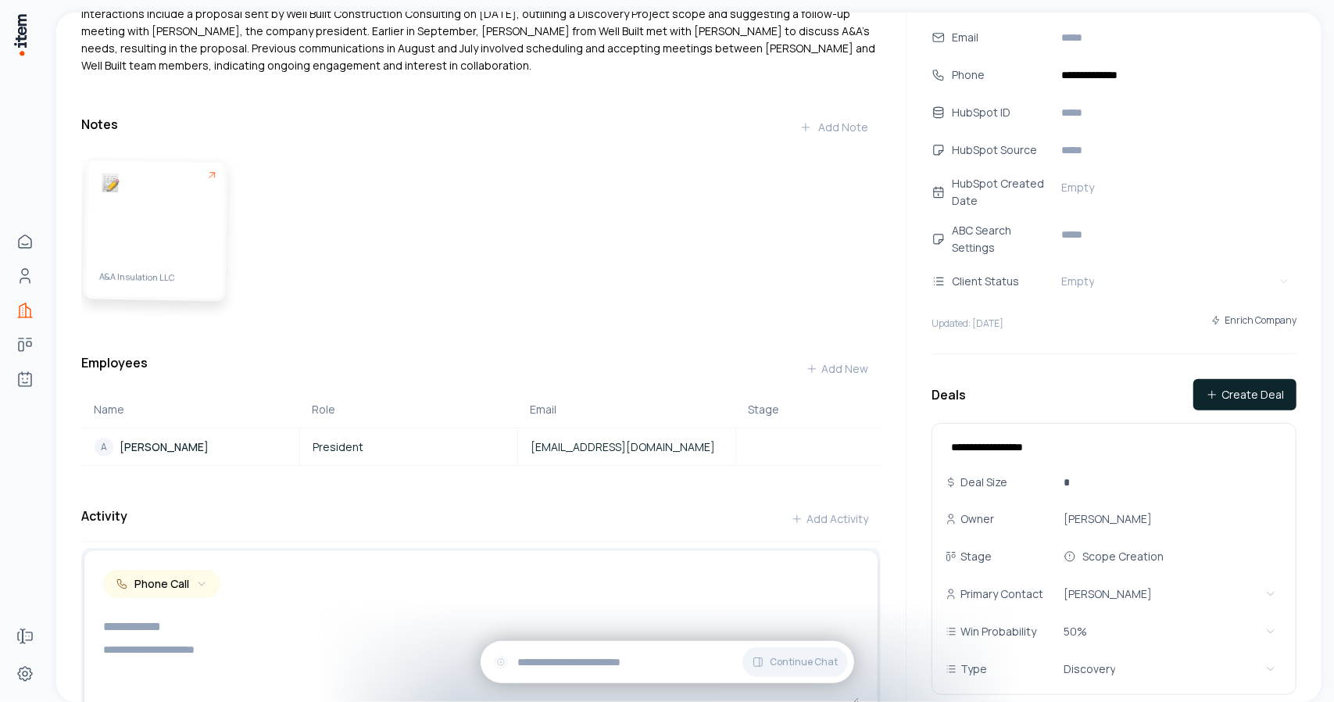
click at [173, 272] on span "A&A Insulation LLC" at bounding box center [154, 278] width 111 height 16
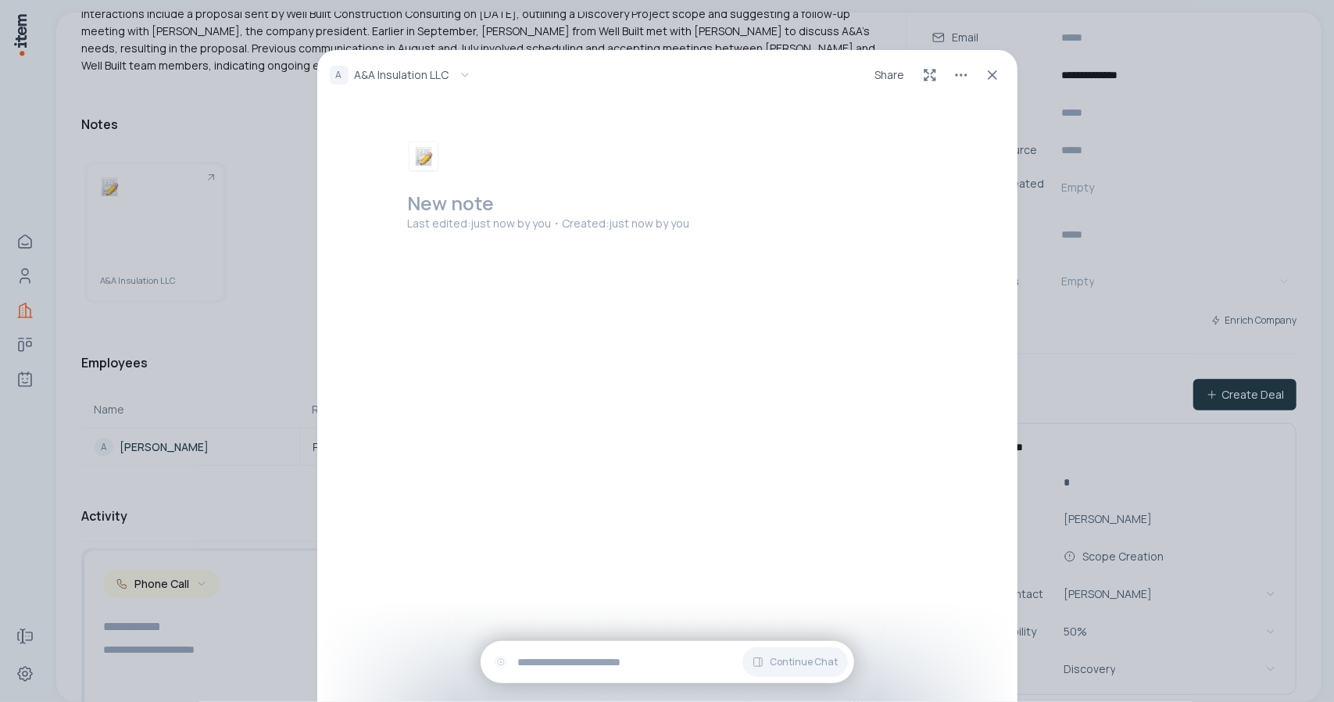
click at [464, 222] on p "Last edited: just now by you ・Created: just now by you" at bounding box center [670, 224] width 525 height 16
click at [506, 205] on h2 at bounding box center [670, 203] width 525 height 25
click at [901, 74] on span "Share" at bounding box center [890, 75] width 30 height 16
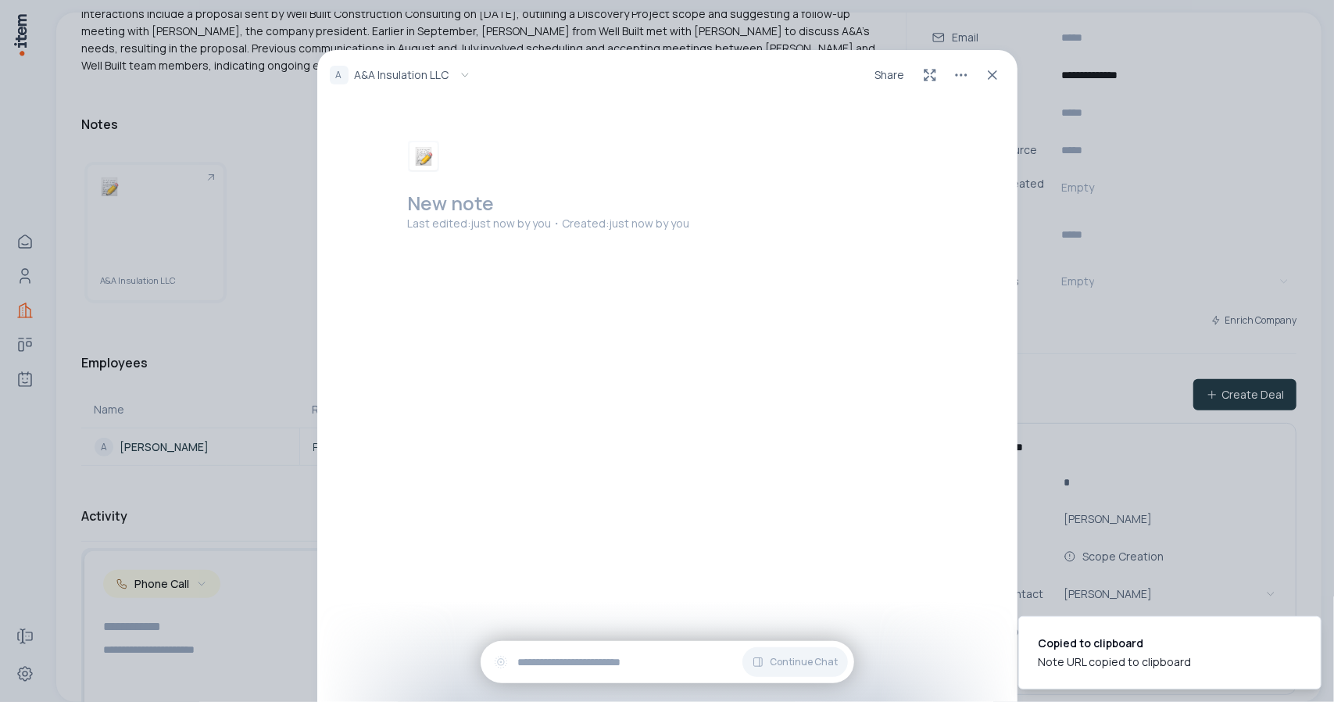
click at [943, 72] on div "Share" at bounding box center [937, 75] width 136 height 25
click at [950, 72] on html "**********" at bounding box center [667, 351] width 1334 height 702
click at [938, 105] on p "Delete Note" at bounding box center [932, 112] width 65 height 16
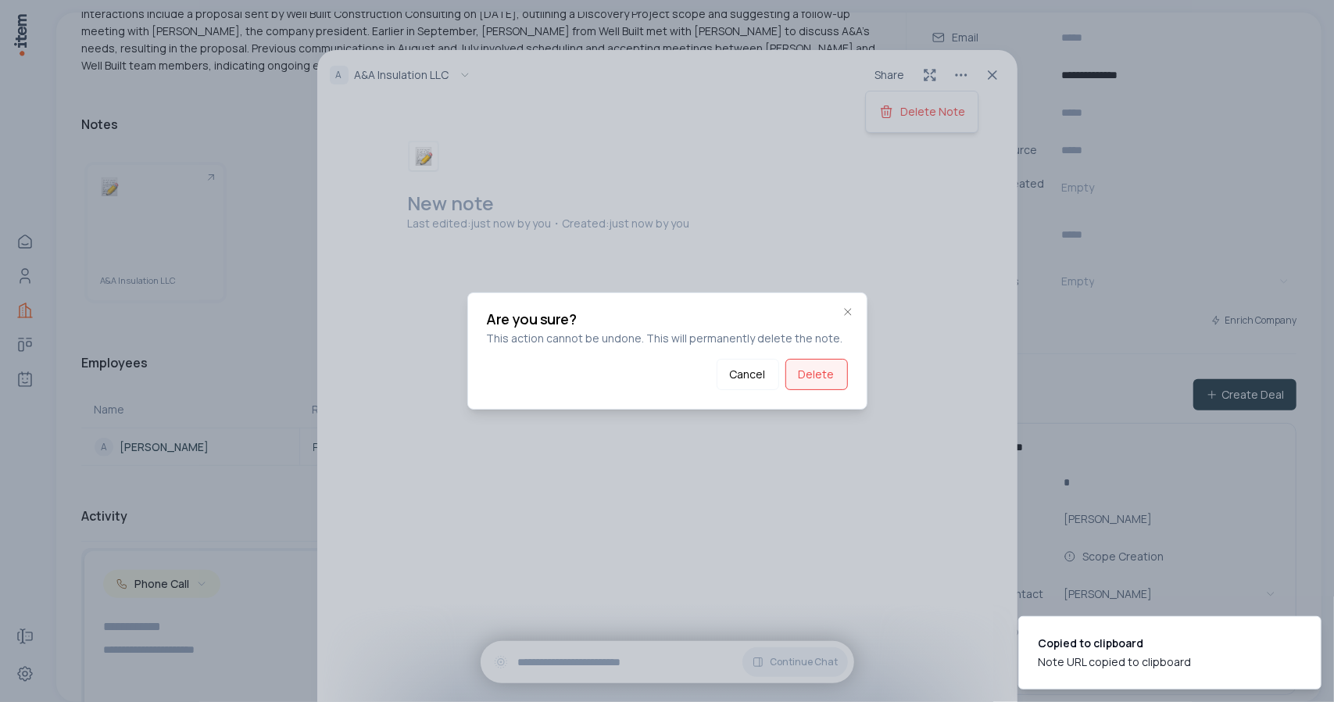
click at [832, 369] on button "Delete" at bounding box center [816, 374] width 63 height 31
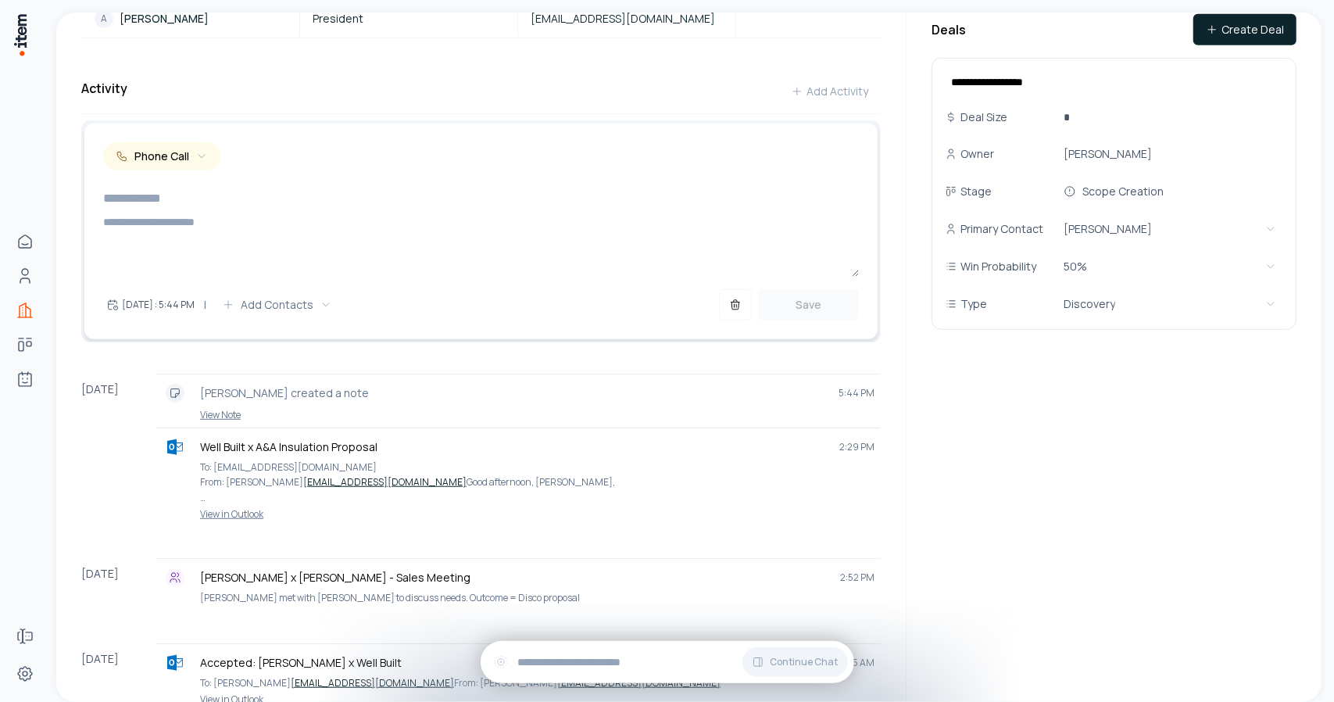
scroll to position [416, 0]
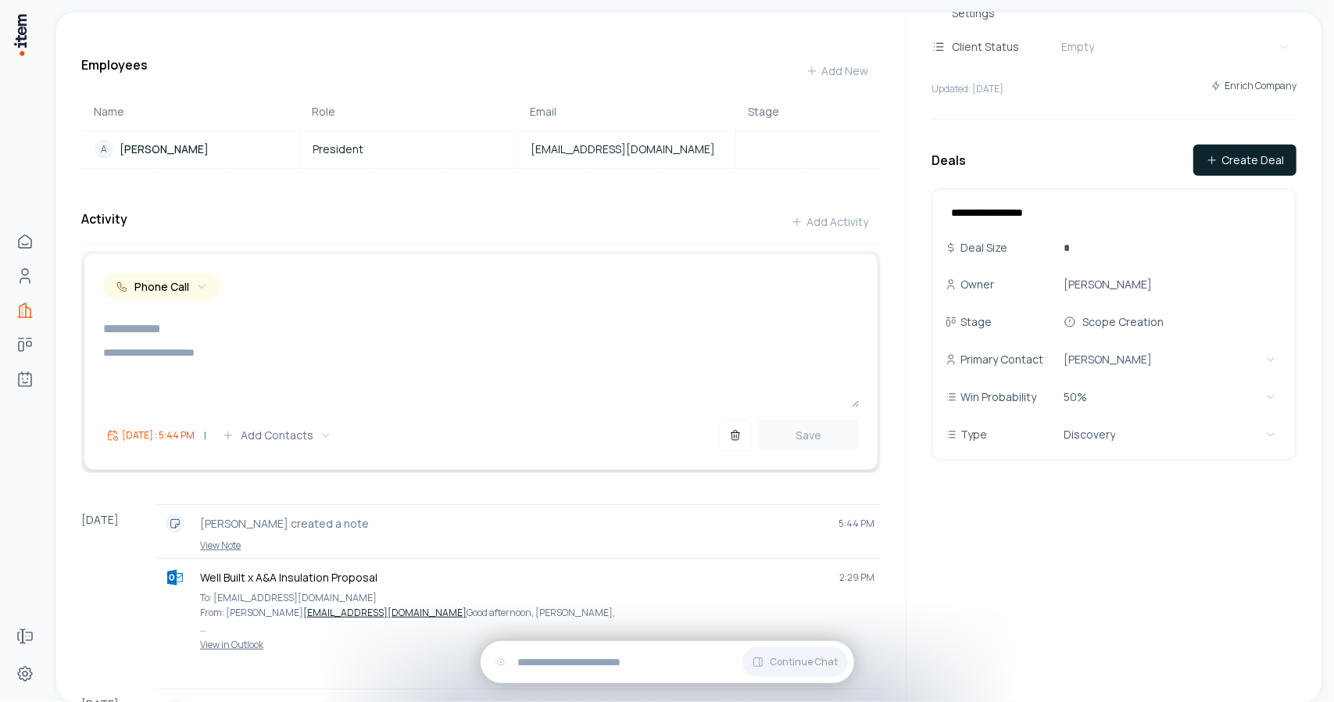
click at [134, 451] on button "Today : 5:44 PM" at bounding box center [150, 435] width 95 height 31
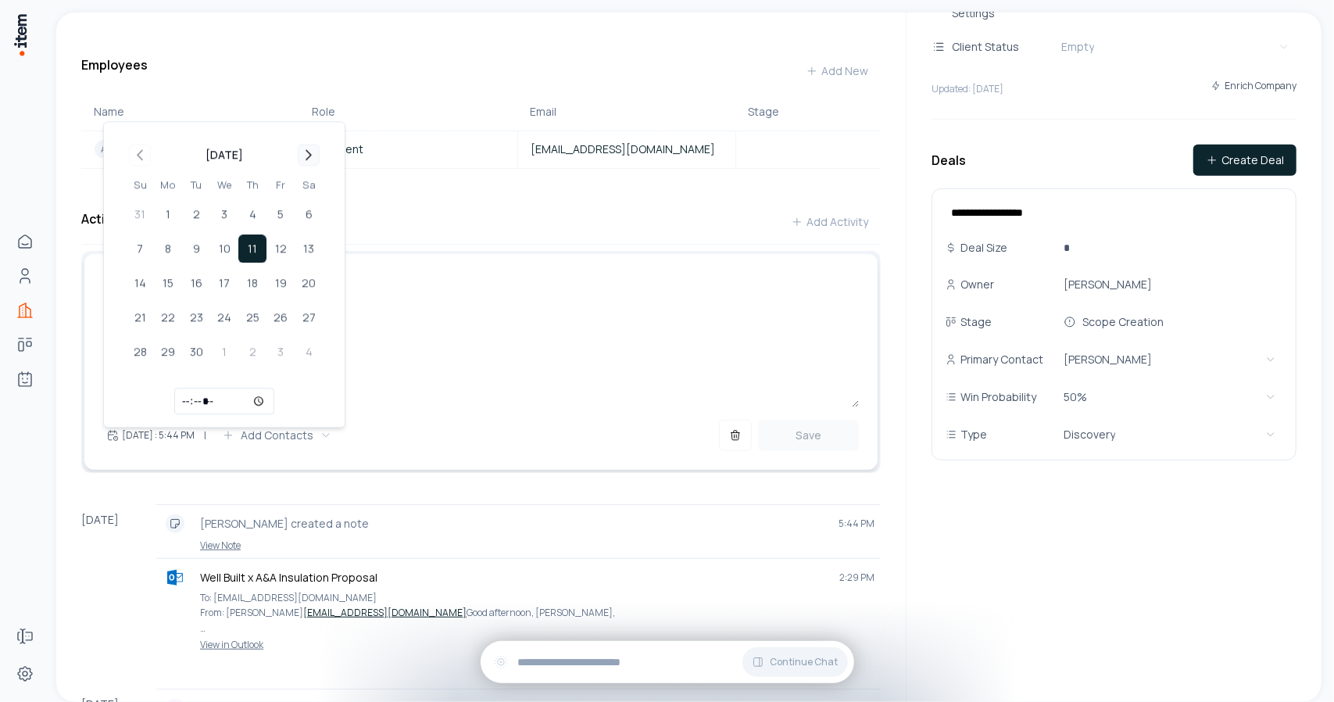
click at [309, 157] on icon "Go to next month" at bounding box center [308, 154] width 19 height 19
click at [143, 155] on icon "Go to previous month" at bounding box center [139, 154] width 19 height 19
click at [235, 285] on button "17" at bounding box center [224, 283] width 28 height 28
click at [252, 286] on button "18" at bounding box center [252, 283] width 28 height 28
click at [541, 384] on textarea at bounding box center [481, 376] width 756 height 63
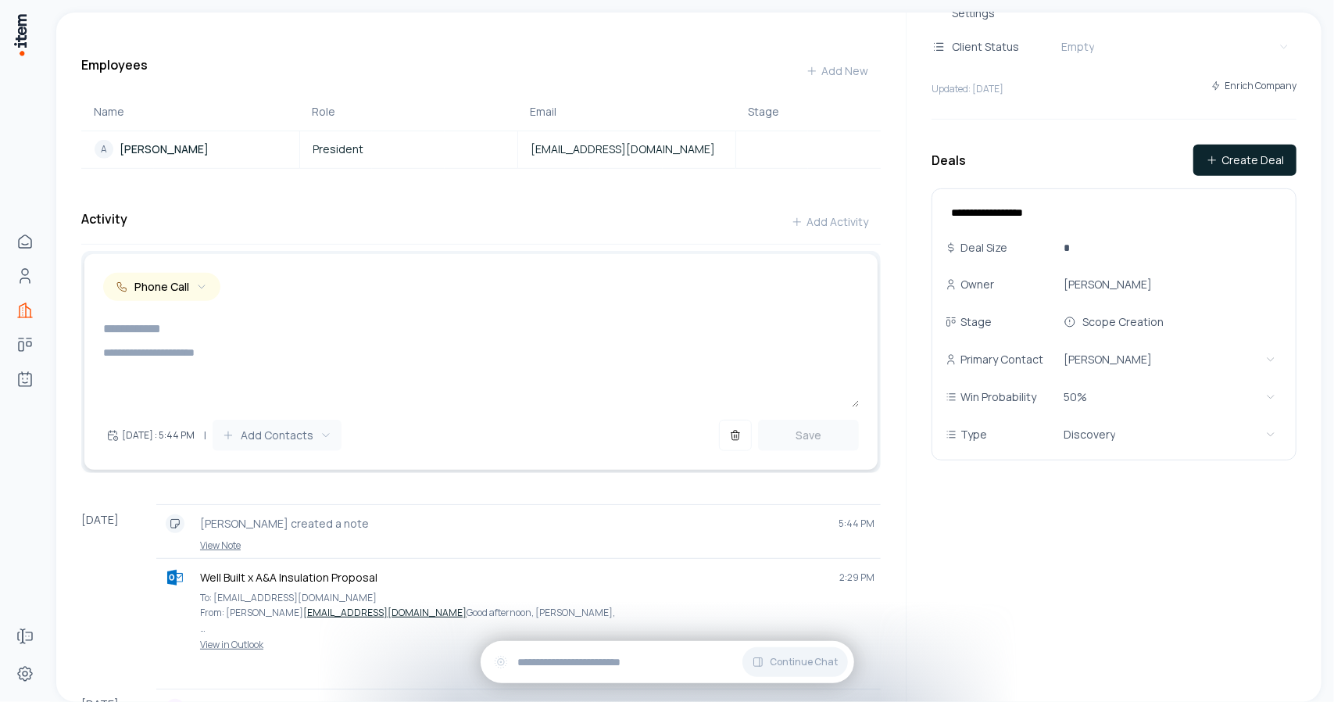
click at [313, 443] on span "Add Contacts" at bounding box center [277, 435] width 73 height 16
click at [307, 531] on div "A Alfredo Valdovinos" at bounding box center [330, 519] width 192 height 31
click at [307, 527] on div "A Alfredo Valdovinos" at bounding box center [330, 519] width 192 height 31
click at [163, 341] on input at bounding box center [481, 328] width 756 height 31
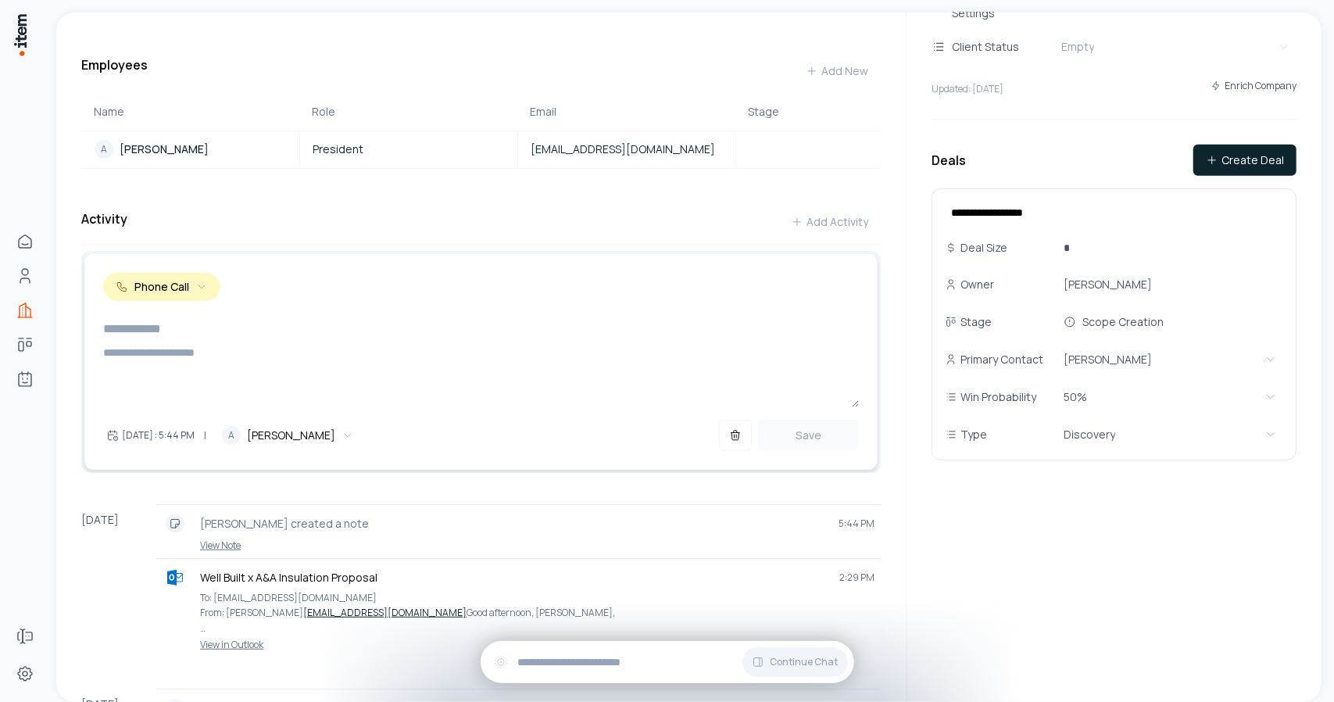
click at [188, 295] on span "Phone Call" at bounding box center [161, 287] width 55 height 16
click at [390, 362] on textarea at bounding box center [481, 376] width 756 height 63
click at [189, 292] on button "Phone Call" at bounding box center [161, 287] width 117 height 28
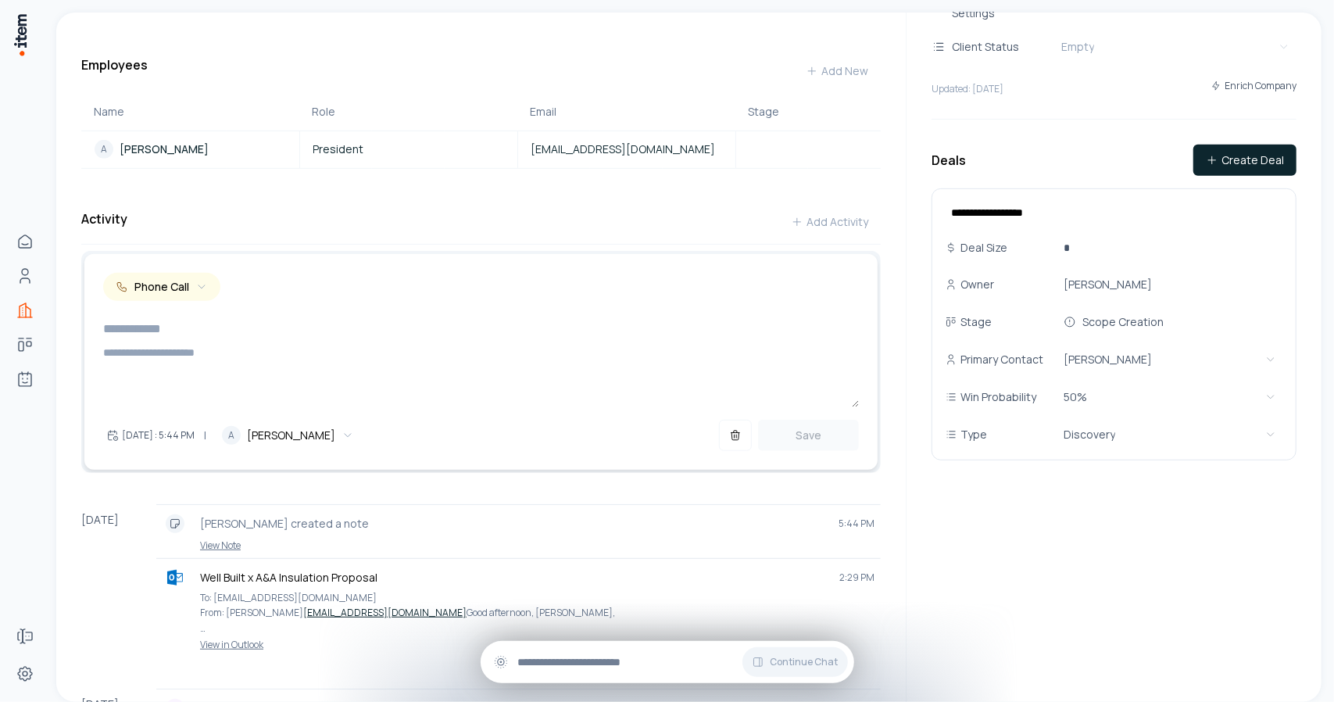
click at [559, 654] on input "text" at bounding box center [679, 661] width 323 height 17
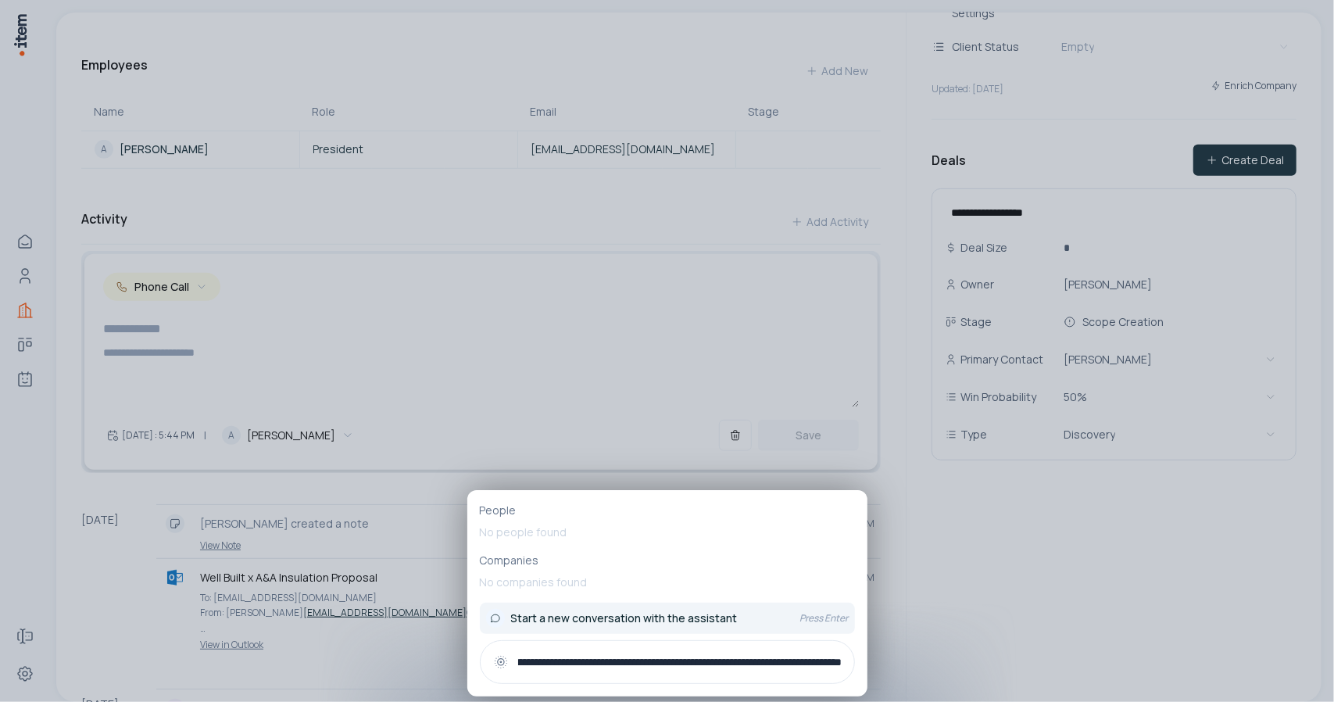
scroll to position [0, 146]
click at [617, 660] on input "**********" at bounding box center [680, 661] width 324 height 17
drag, startPoint x: 731, startPoint y: 674, endPoint x: 617, endPoint y: 649, distance: 117.0
click at [617, 649] on div "**********" at bounding box center [667, 662] width 375 height 44
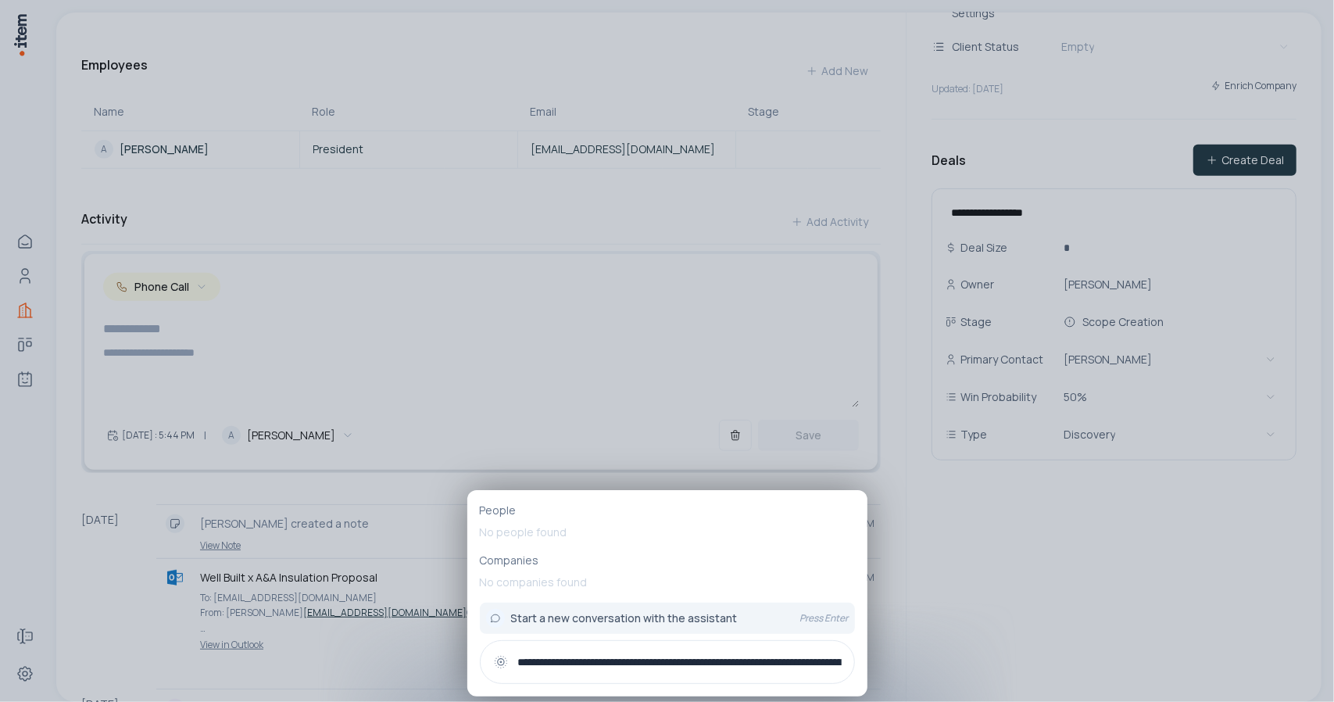
click at [724, 652] on div "**********" at bounding box center [667, 662] width 375 height 44
click at [750, 663] on input "**********" at bounding box center [680, 661] width 324 height 17
click at [841, 662] on input "**********" at bounding box center [680, 661] width 324 height 17
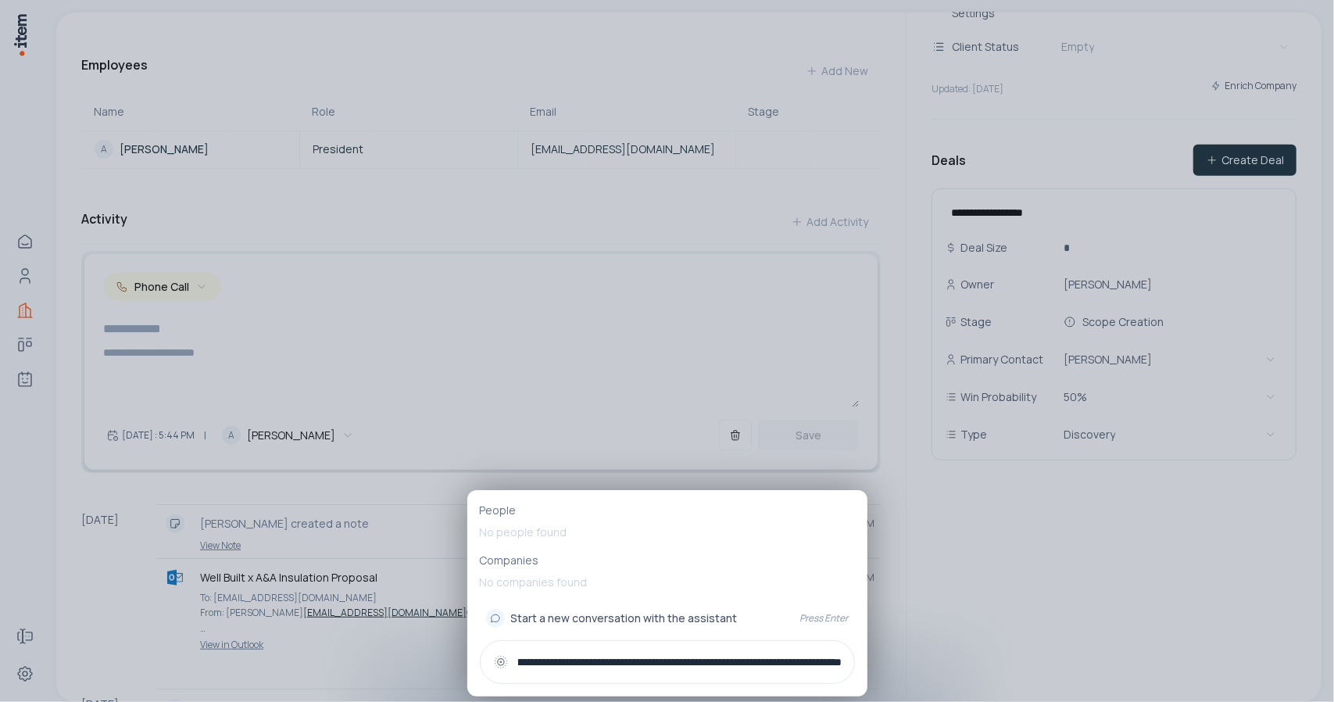
type input "**********"
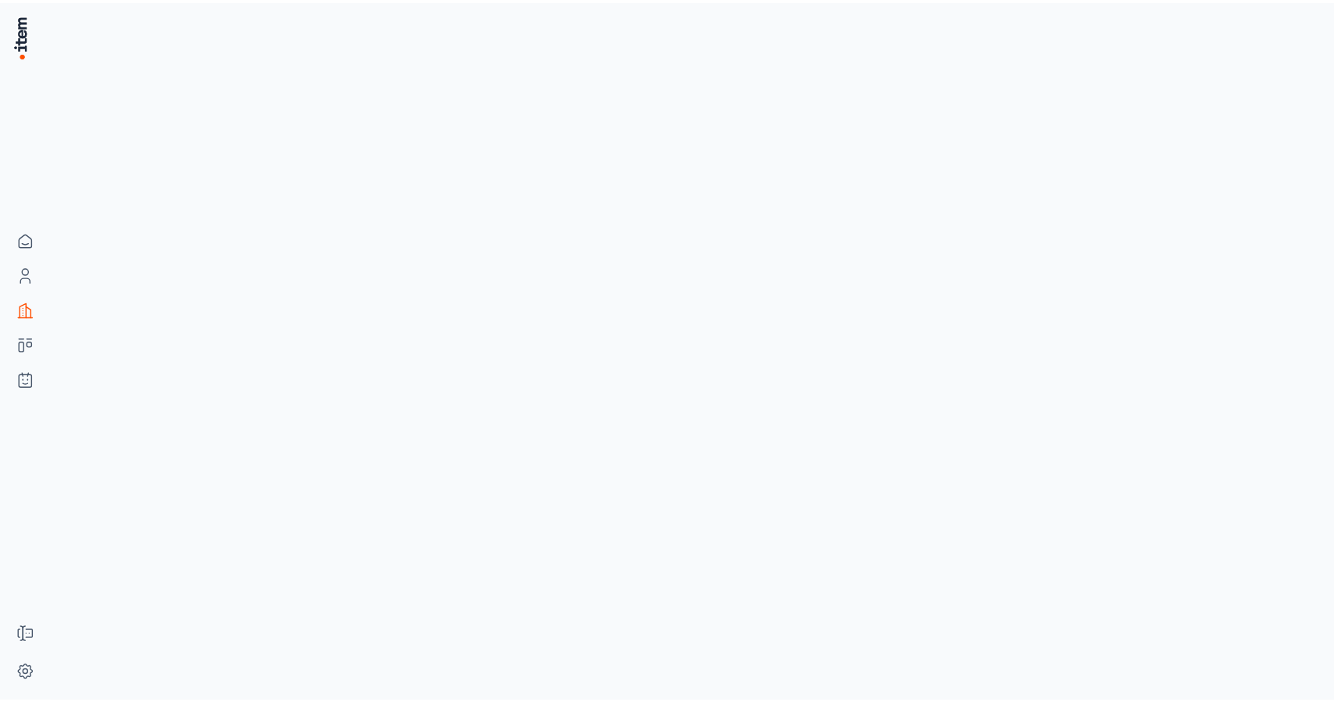
scroll to position [0, 0]
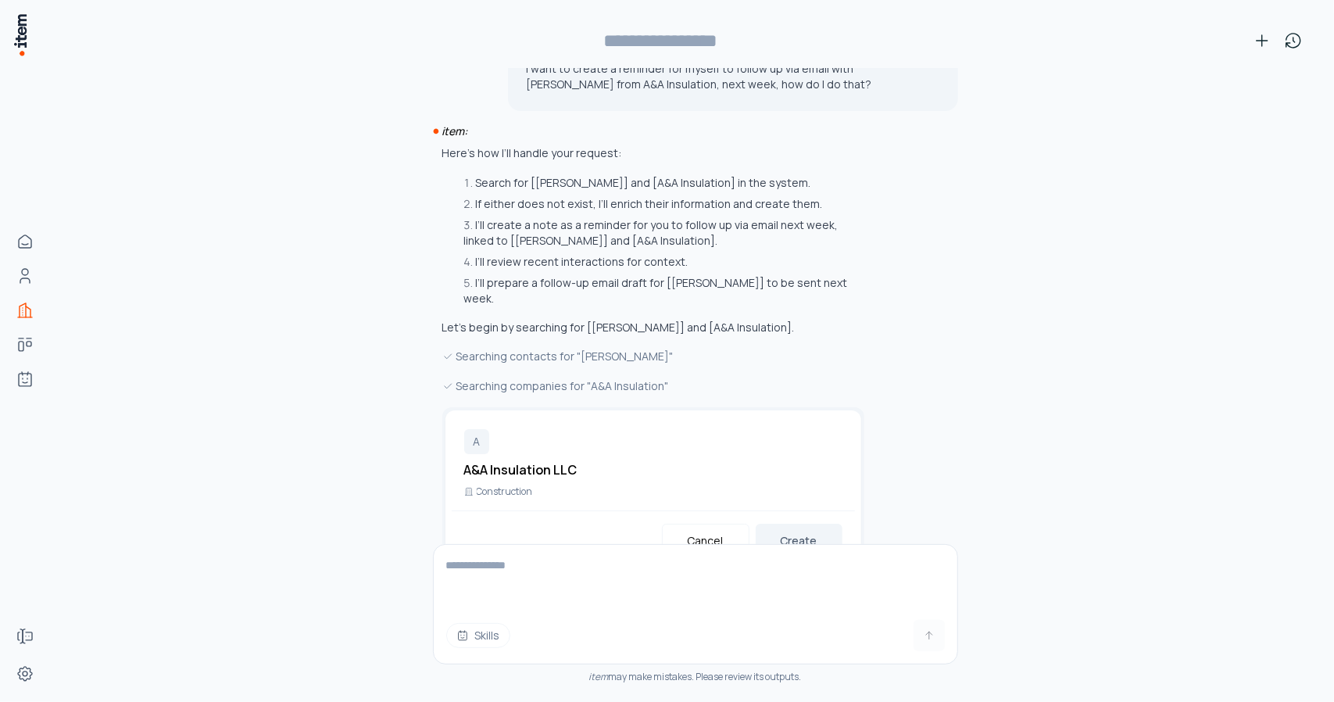
type input "**********"
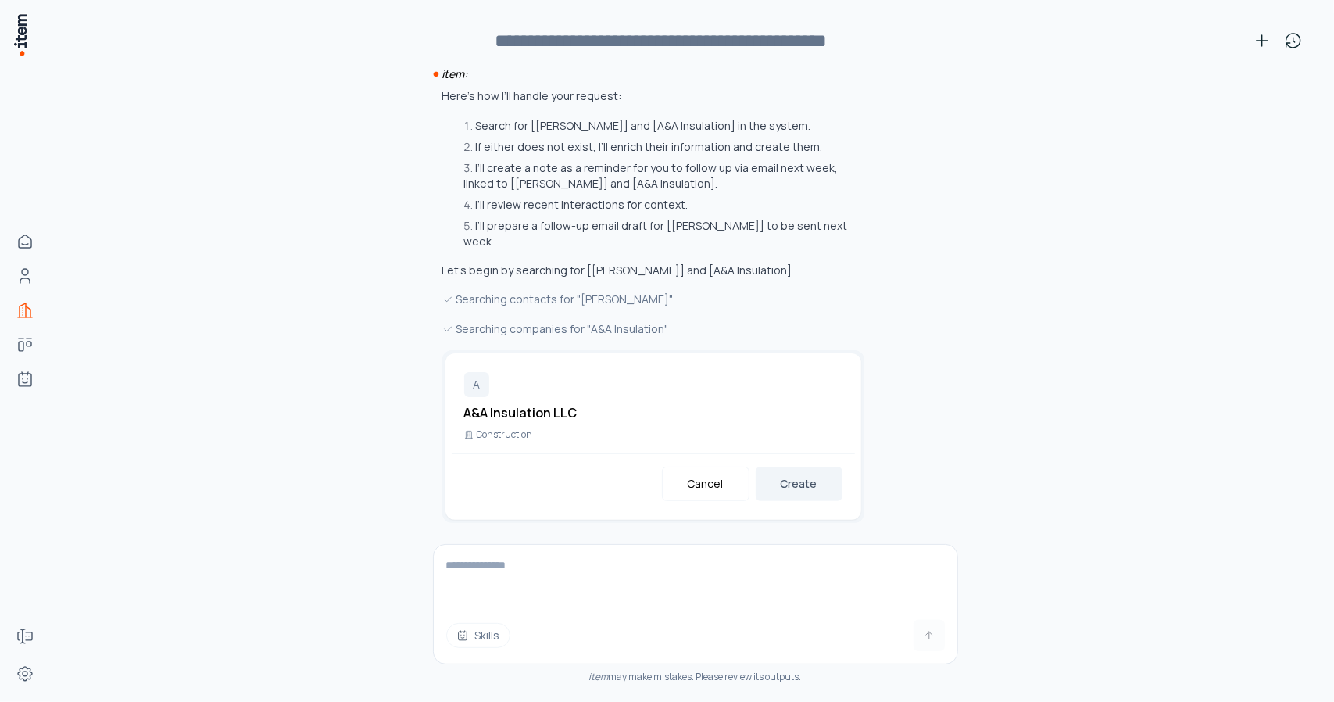
scroll to position [99, 0]
click at [706, 484] on button "Cancel" at bounding box center [706, 480] width 88 height 34
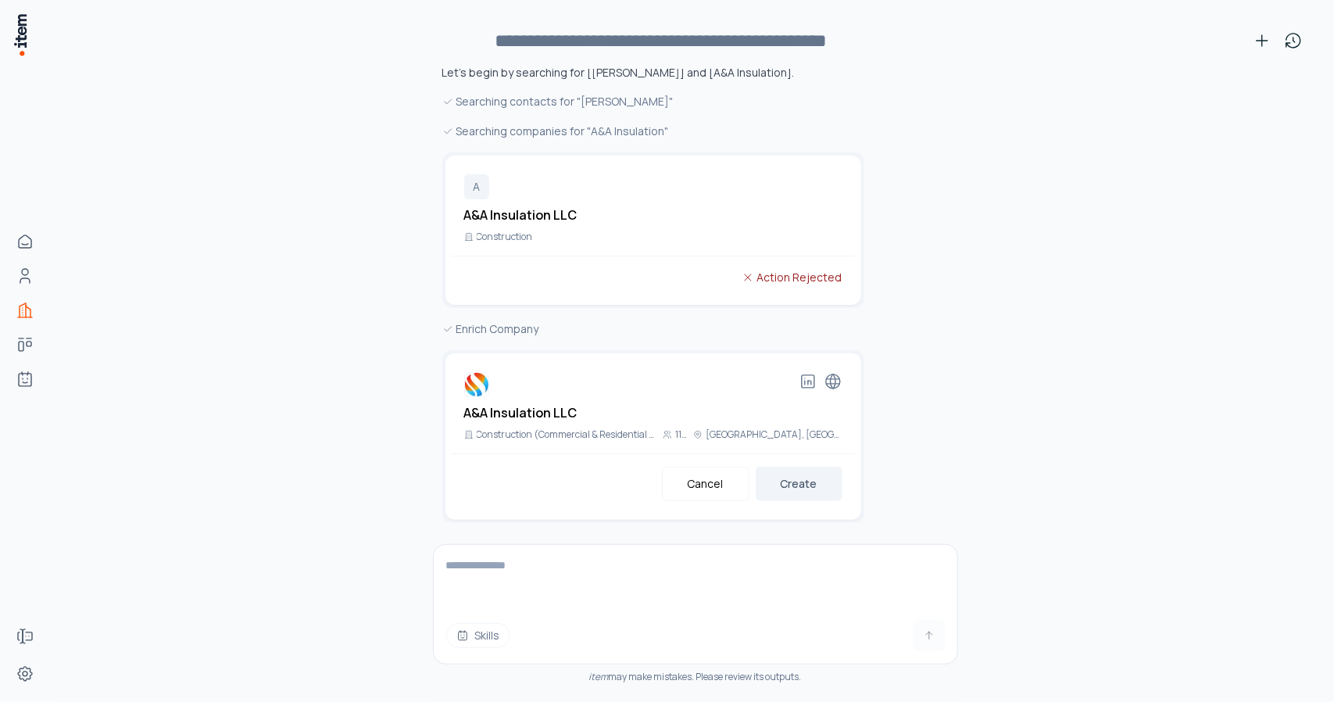
scroll to position [297, 0]
click at [711, 488] on button "Cancel" at bounding box center [706, 480] width 88 height 34
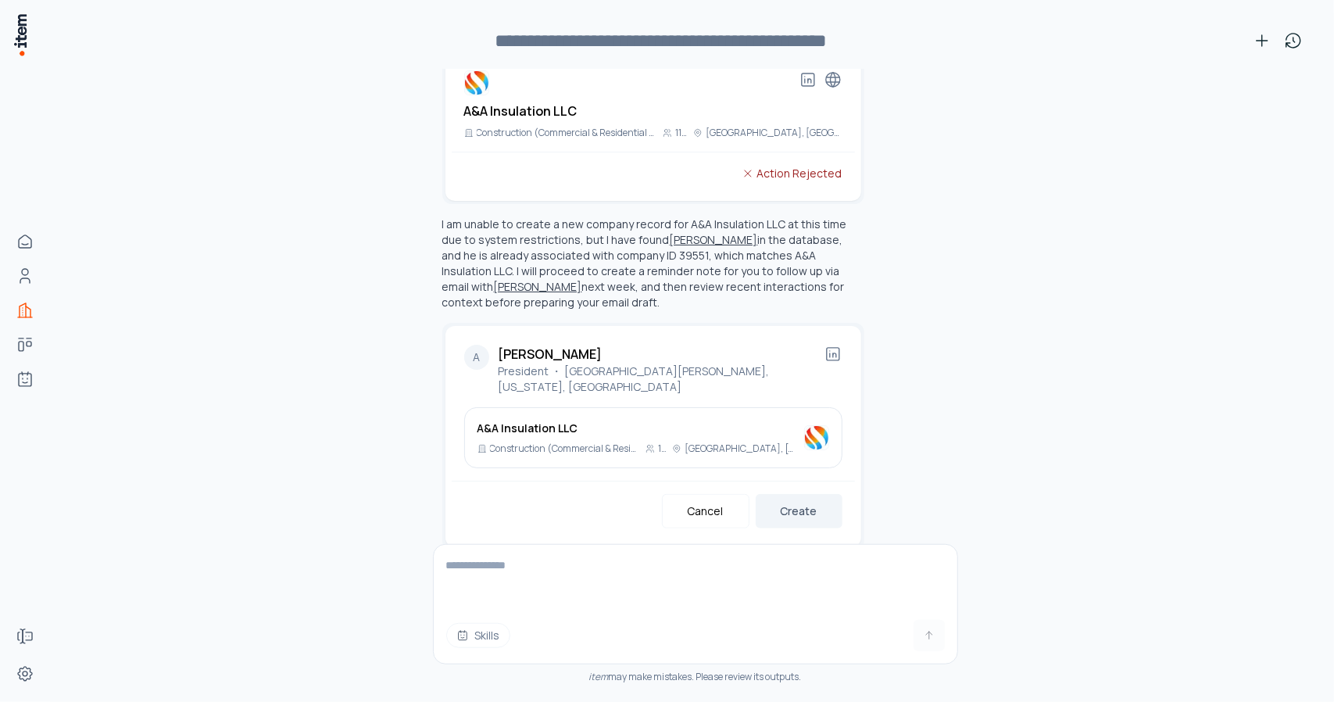
scroll to position [609, 0]
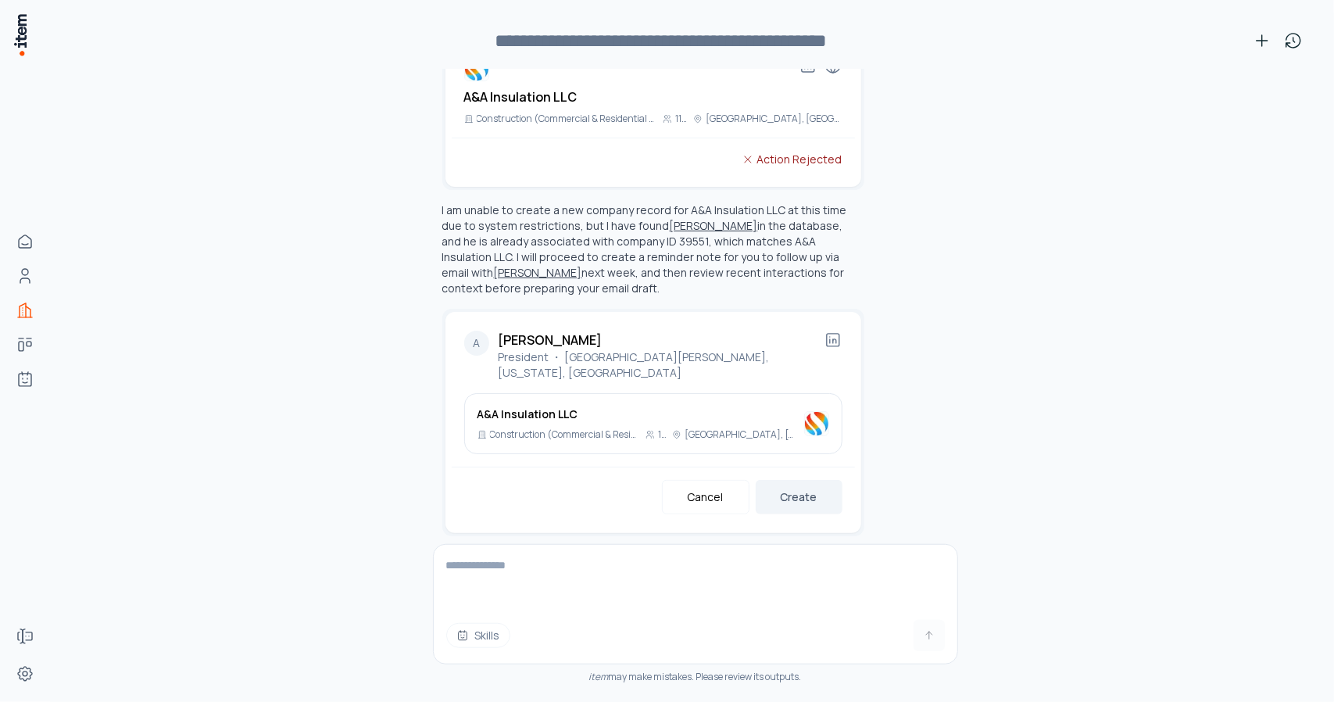
click at [494, 559] on textarea at bounding box center [696, 576] width 524 height 63
type textarea "**********"
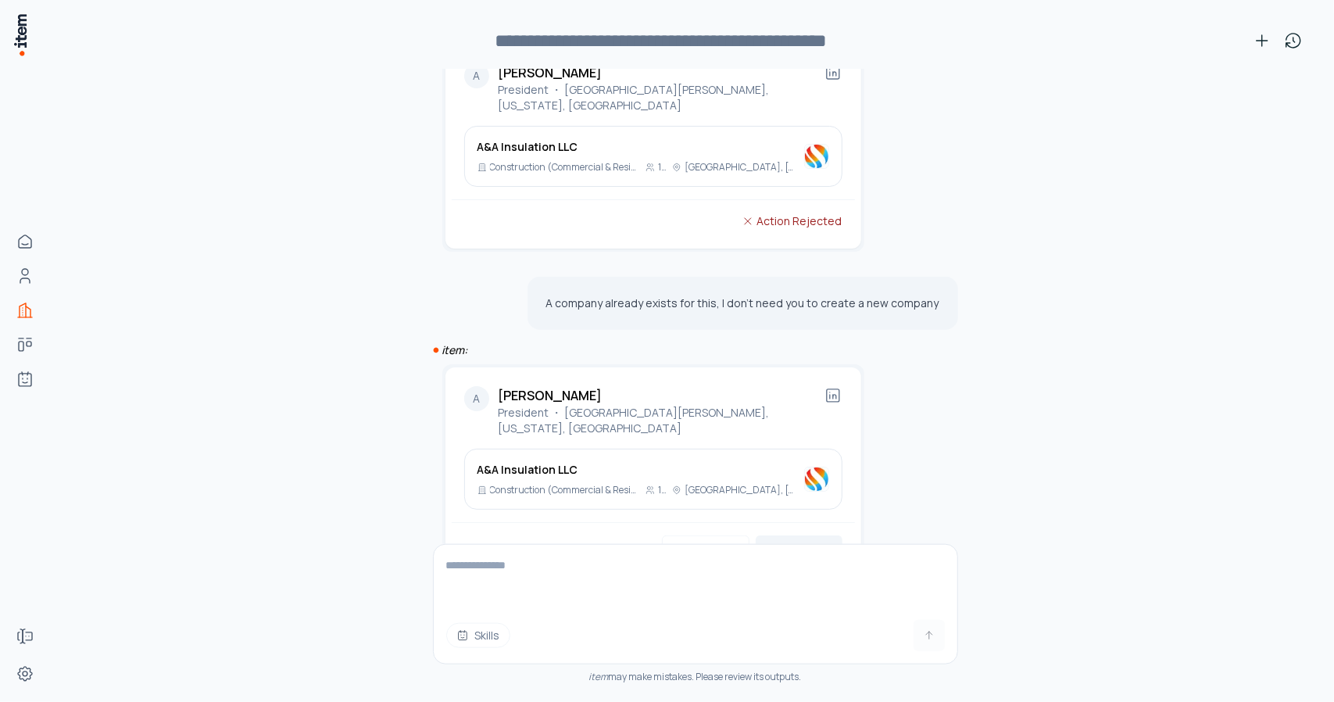
scroll to position [916, 0]
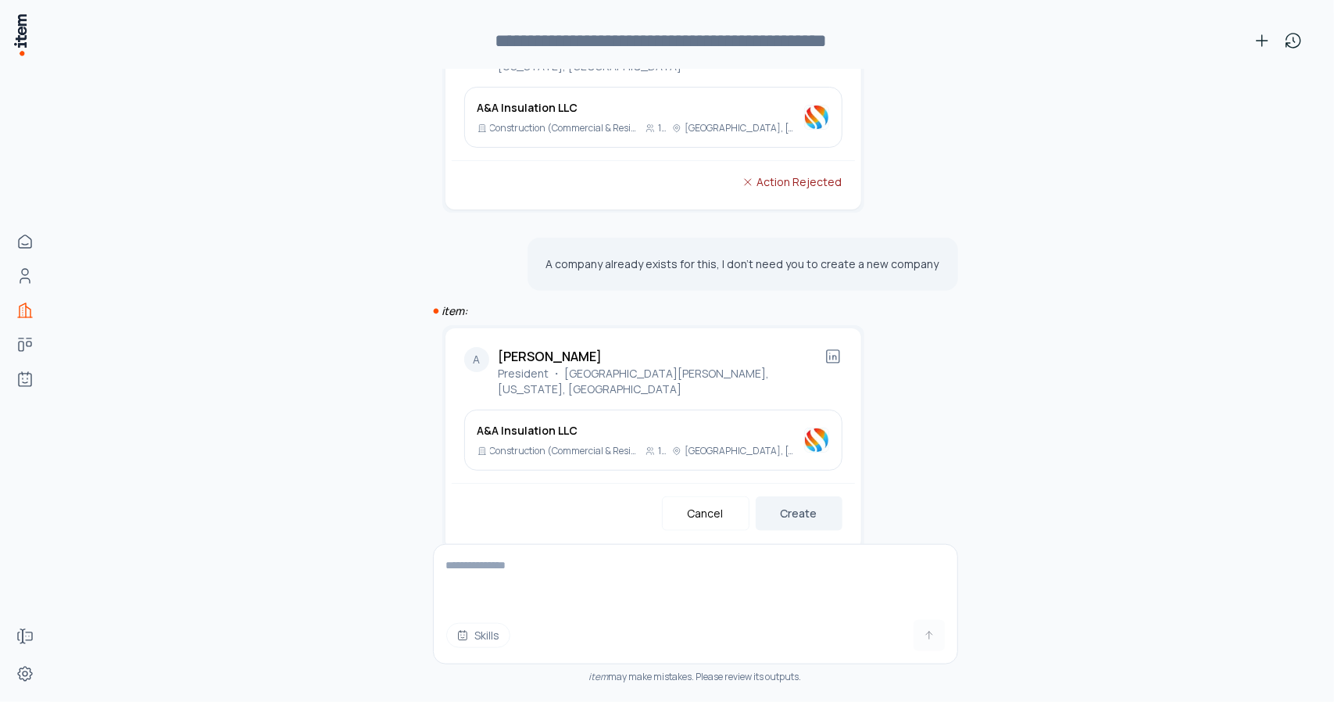
click at [483, 568] on textarea at bounding box center [696, 576] width 524 height 63
type textarea "**********"
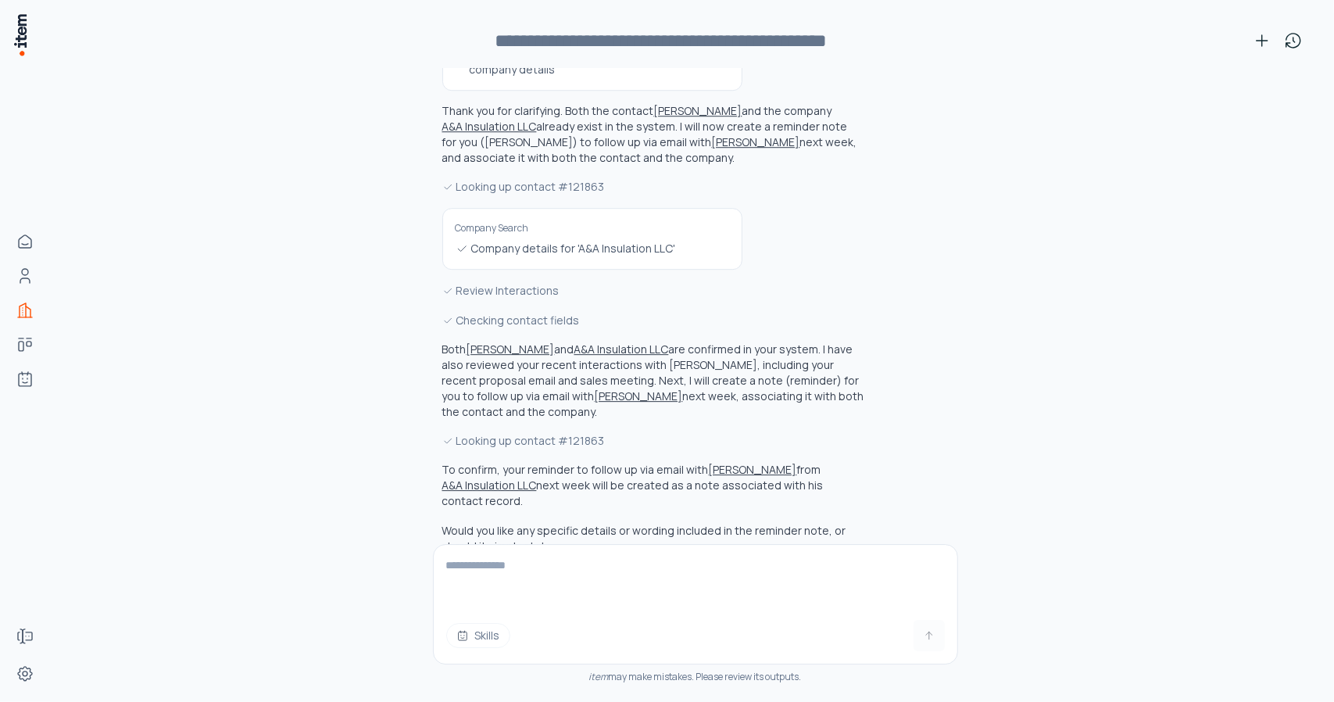
scroll to position [3141, 0]
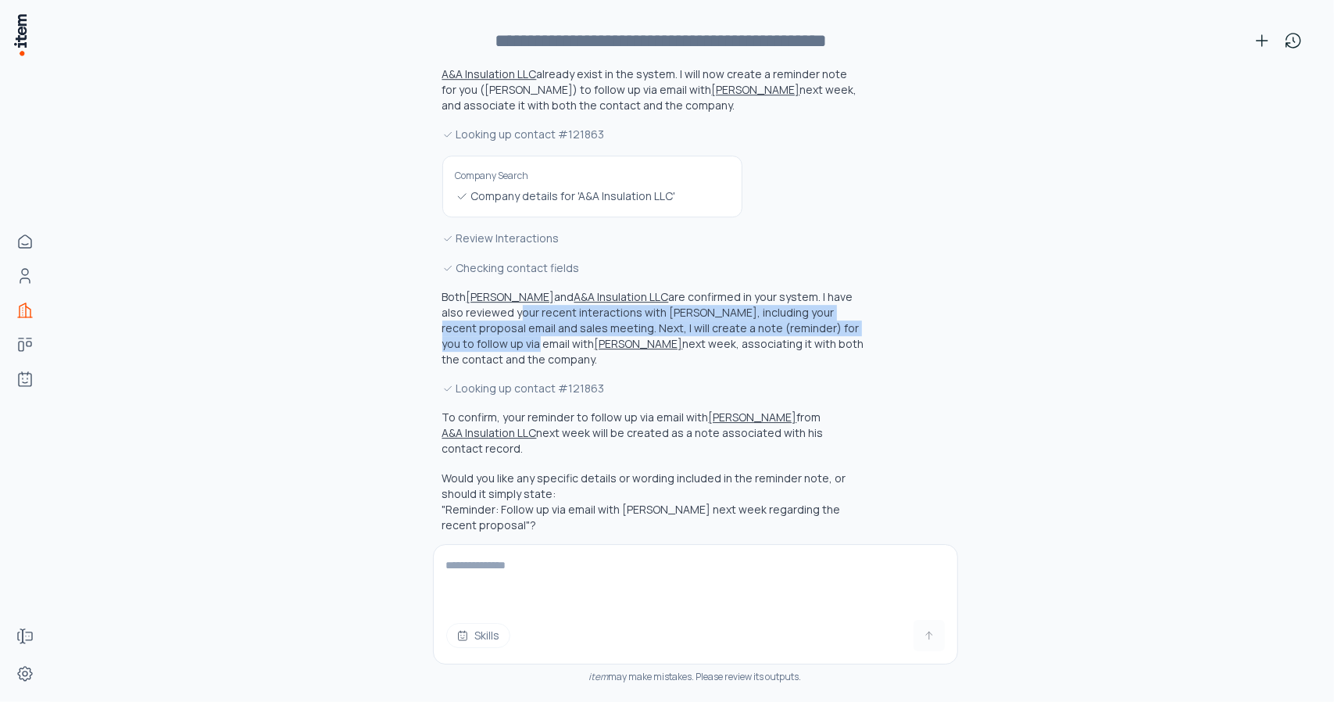
drag, startPoint x: 506, startPoint y: 259, endPoint x: 888, endPoint y: 263, distance: 381.3
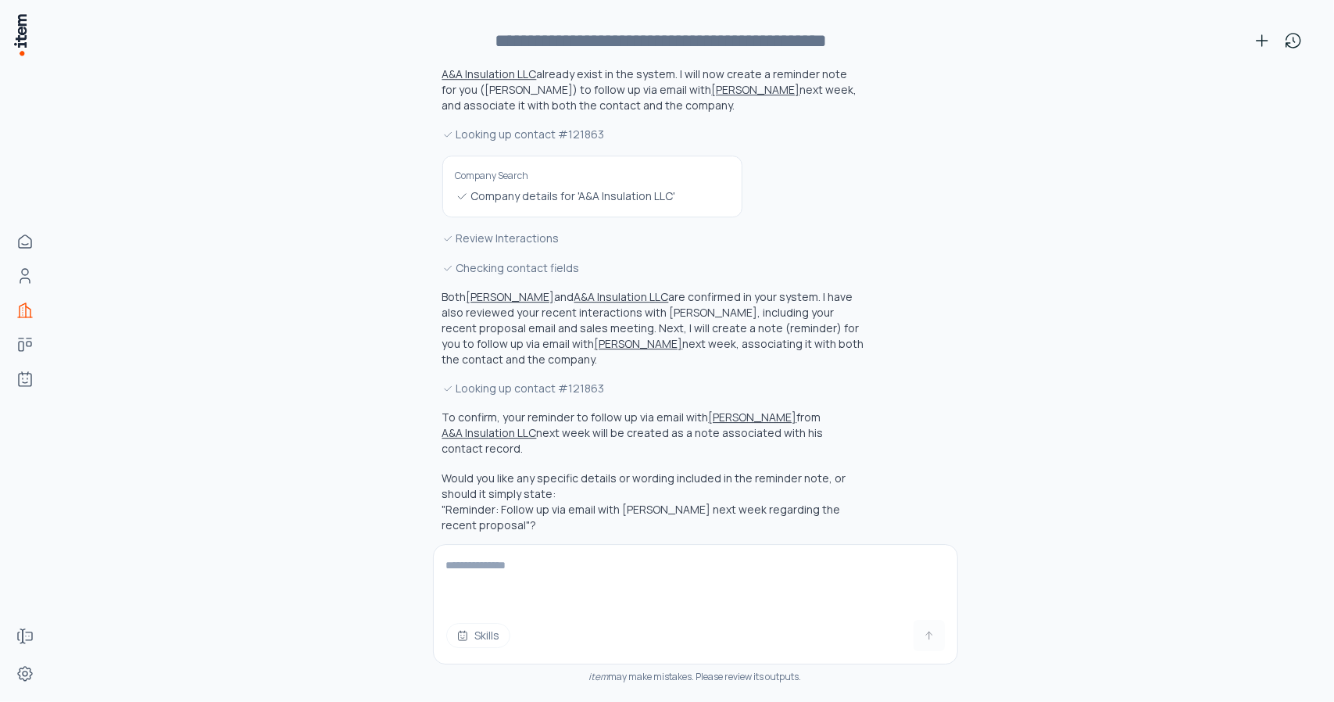
drag, startPoint x: 434, startPoint y: 284, endPoint x: 936, endPoint y: 306, distance: 502.9
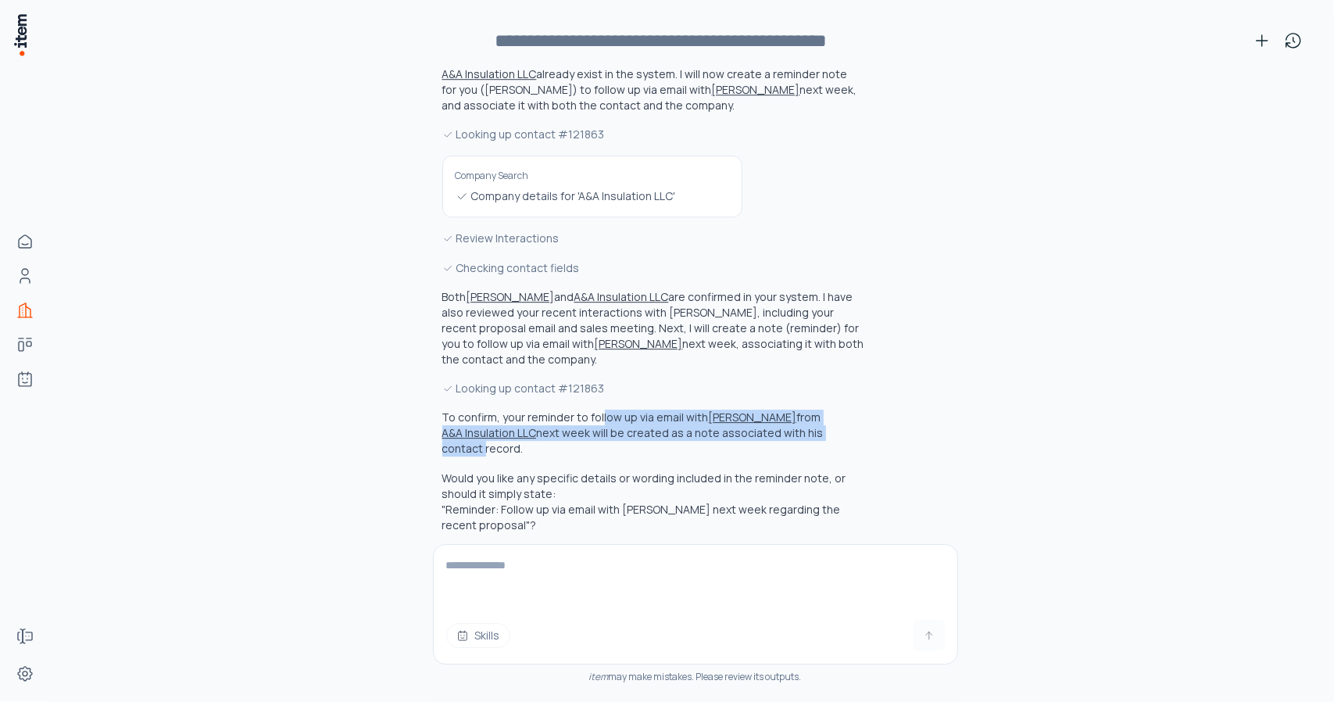
drag, startPoint x: 591, startPoint y: 359, endPoint x: 906, endPoint y: 376, distance: 316.1
click at [986, 370] on div "I want to create a reminder for myself to follow up via email with Alfredo Vald…" at bounding box center [695, 385] width 1228 height 633
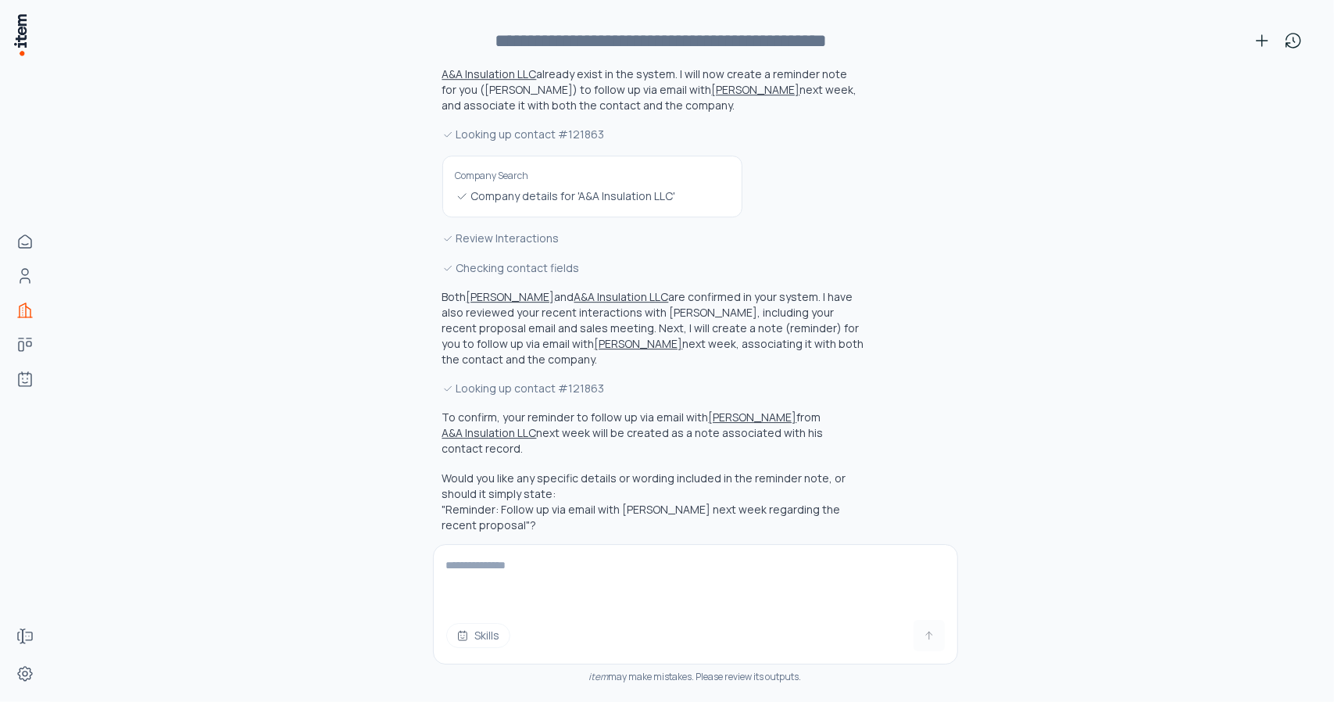
click at [720, 470] on p "Would you like any specific details or wording included in the reminder note, o…" at bounding box center [653, 501] width 422 height 63
drag, startPoint x: 461, startPoint y: 423, endPoint x: 845, endPoint y: 472, distance: 386.8
click at [845, 472] on p "Would you like any specific details or wording included in the reminder note, o…" at bounding box center [653, 501] width 422 height 63
click at [464, 562] on textarea at bounding box center [696, 576] width 524 height 63
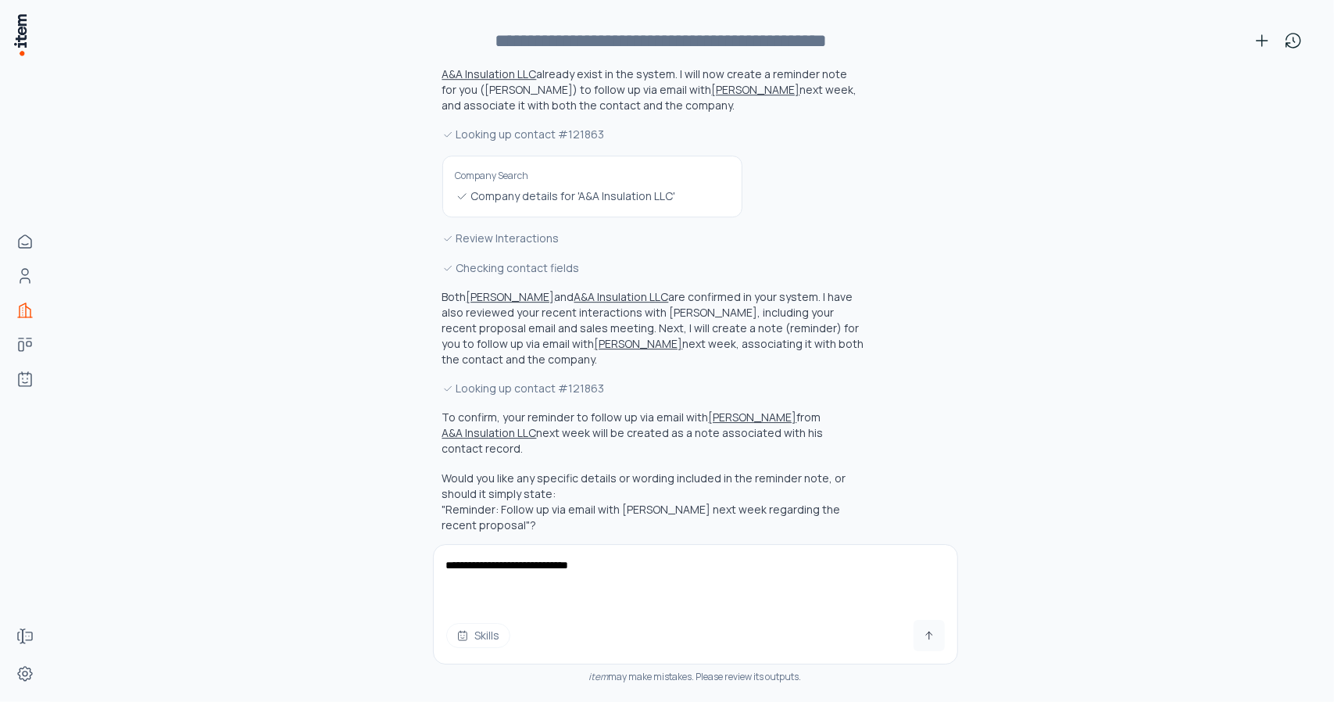
type textarea "**********"
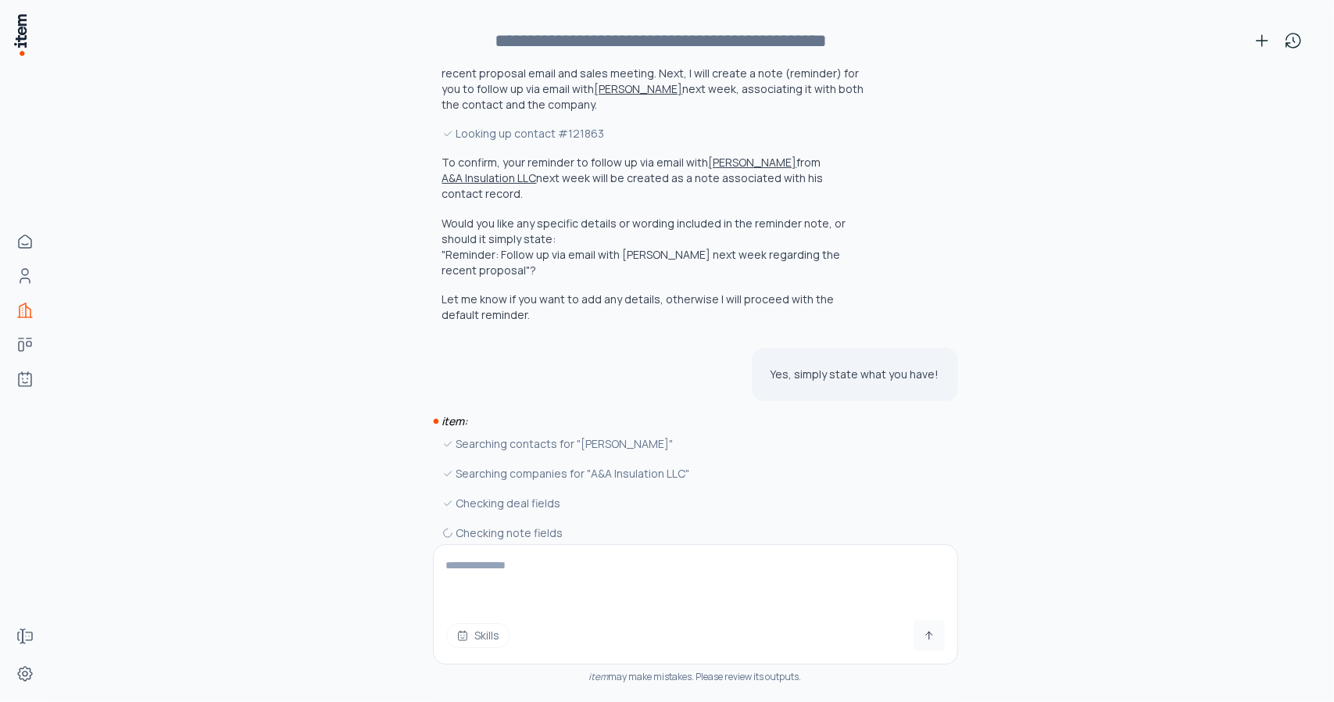
scroll to position [3402, 0]
